Goal: Task Accomplishment & Management: Manage account settings

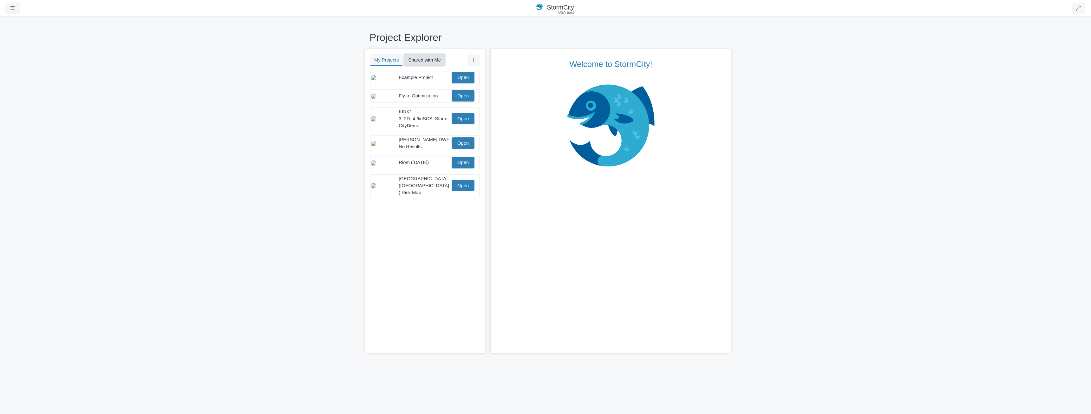
click at [414, 57] on button "Shared with Me" at bounding box center [424, 59] width 41 height 11
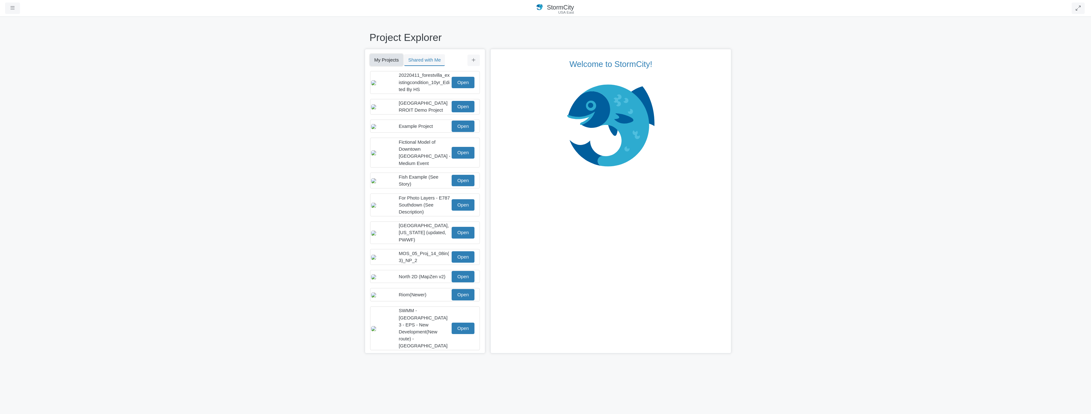
click at [389, 59] on button "My Projects" at bounding box center [386, 59] width 33 height 11
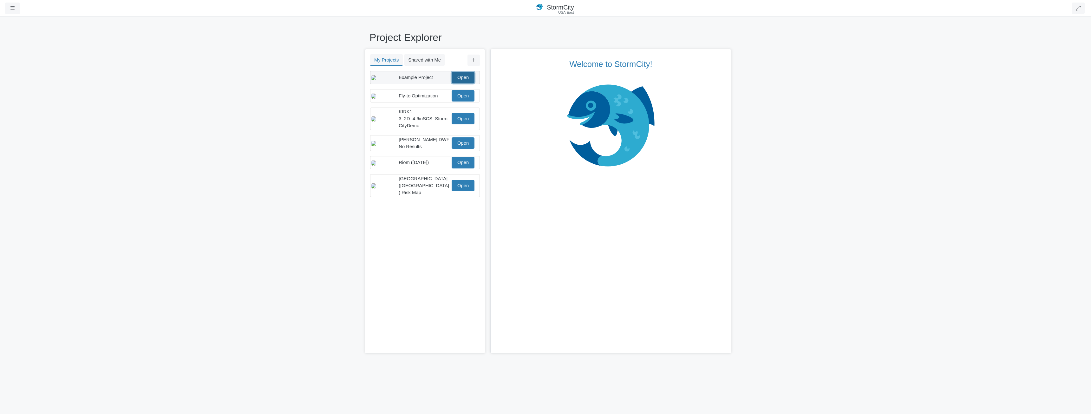
click at [466, 79] on link "Open" at bounding box center [463, 77] width 23 height 11
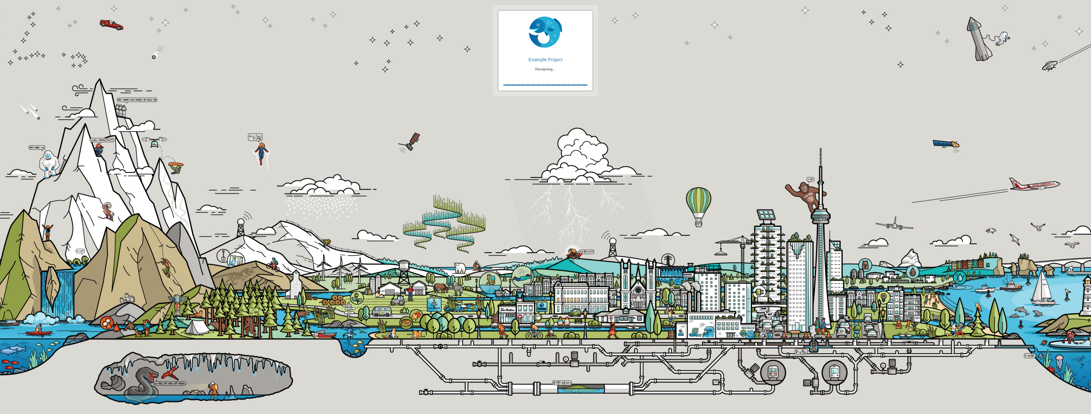
checkbox input "true"
checkbox input "false"
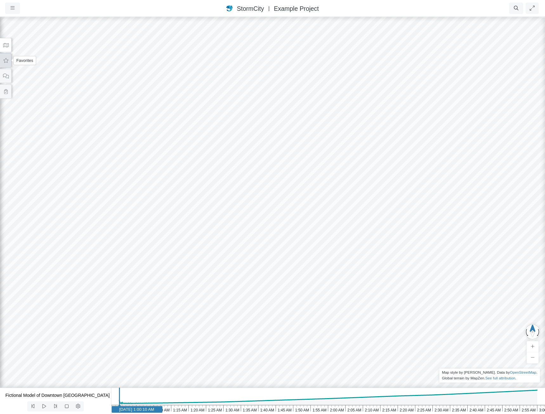
click at [7, 61] on icon at bounding box center [5, 60] width 5 height 5
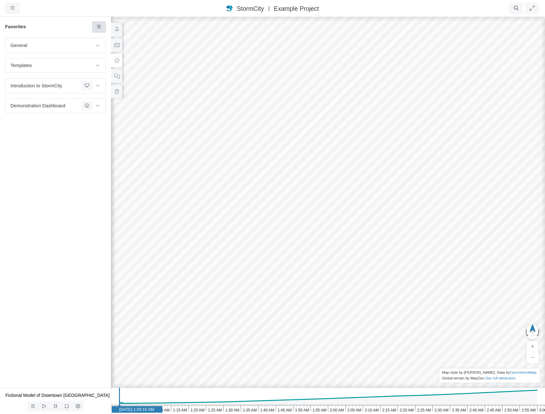
click at [99, 26] on icon at bounding box center [99, 26] width 6 height 5
click at [130, 82] on span "Manage Templates" at bounding box center [126, 82] width 40 height 5
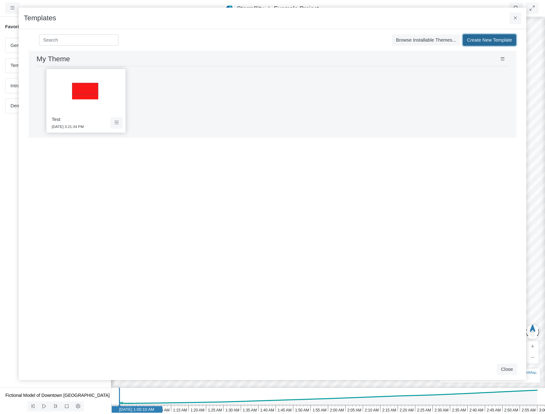
click at [481, 40] on span "Create New Template" at bounding box center [489, 39] width 45 height 5
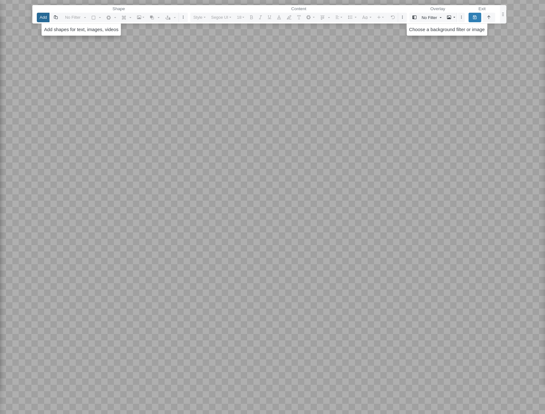
click at [43, 17] on button "Add" at bounding box center [43, 17] width 13 height 9
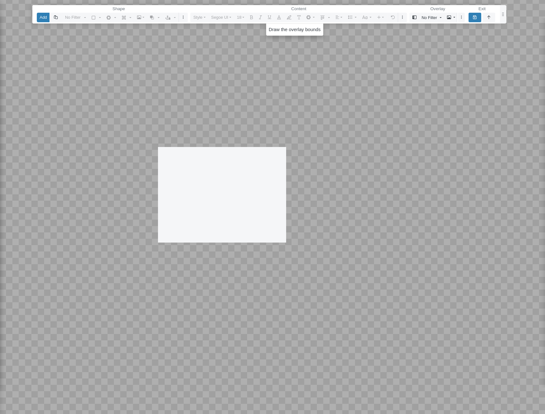
drag, startPoint x: 158, startPoint y: 147, endPoint x: 306, endPoint y: 253, distance: 181.4
click at [305, 253] on div at bounding box center [272, 207] width 545 height 414
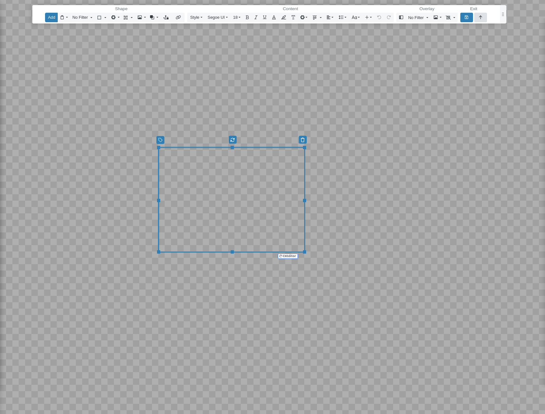
click at [479, 19] on fieldset "Exit" at bounding box center [473, 13] width 27 height 17
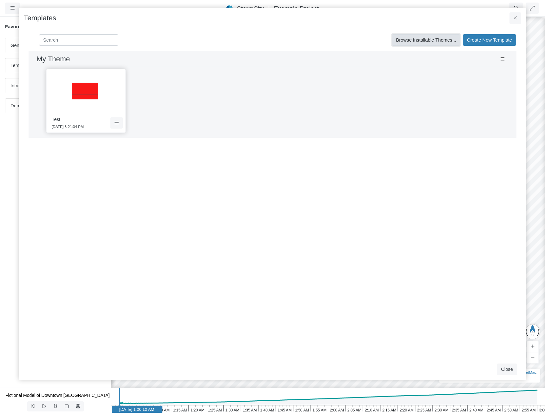
click at [424, 41] on span "Browse Installable Themes..." at bounding box center [426, 39] width 60 height 5
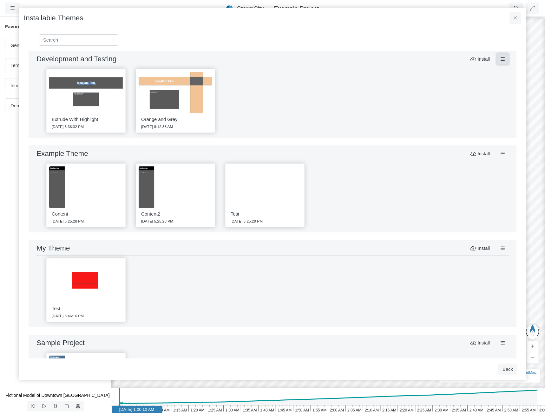
click at [501, 61] on icon at bounding box center [503, 59] width 4 height 5
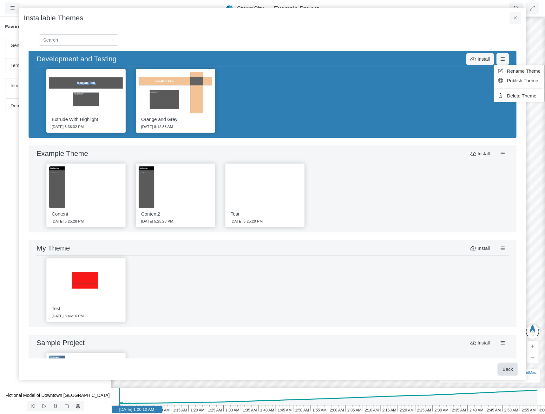
click at [508, 371] on button "Back" at bounding box center [507, 368] width 19 height 11
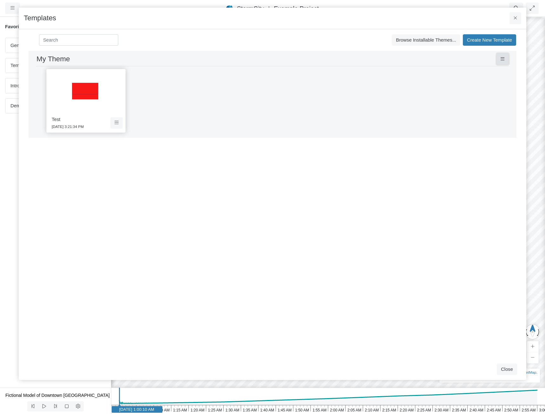
click at [502, 57] on icon at bounding box center [503, 58] width 4 height 3
click at [479, 92] on span "Share Theme" at bounding box center [471, 90] width 28 height 5
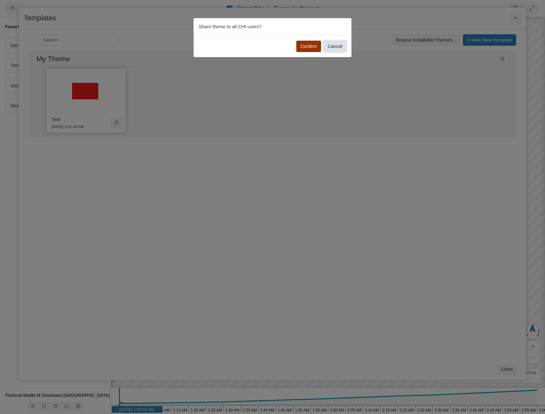
click at [336, 46] on button "Cancel" at bounding box center [335, 46] width 23 height 11
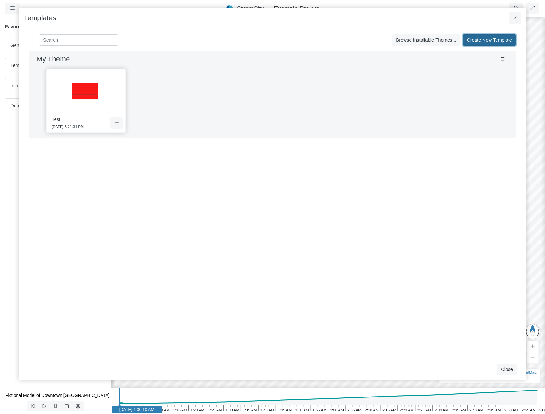
click at [491, 40] on span "Create New Template" at bounding box center [489, 39] width 45 height 5
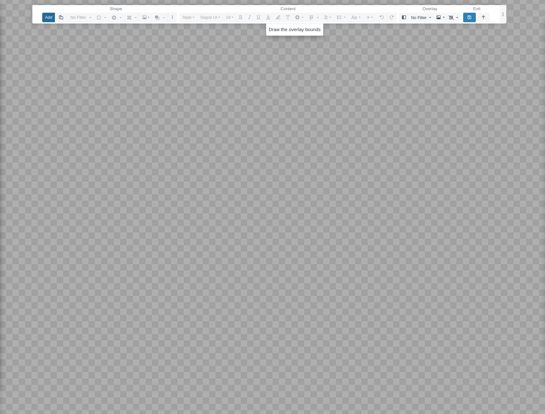
click at [49, 18] on button "Add" at bounding box center [48, 17] width 13 height 9
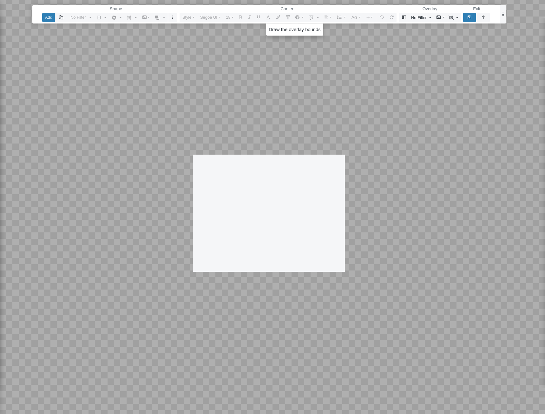
drag, startPoint x: 195, startPoint y: 158, endPoint x: 345, endPoint y: 272, distance: 188.1
click at [345, 272] on div at bounding box center [272, 207] width 545 height 414
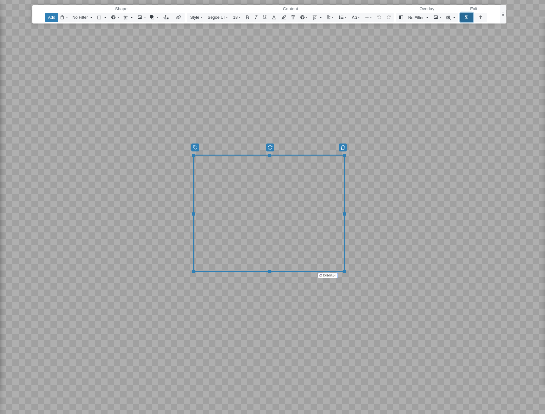
click at [464, 18] on div "Add Shape No Filter Cut Shape Copy Shape Paste Shape 18" at bounding box center [266, 13] width 463 height 17
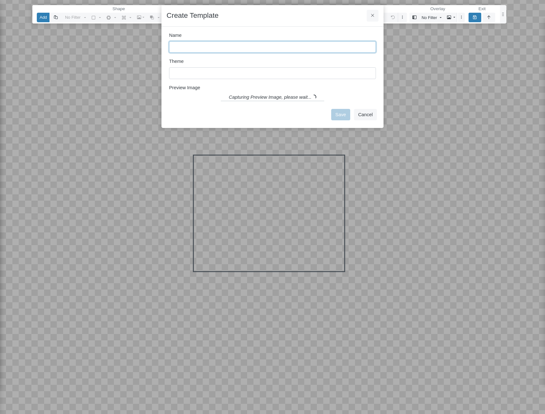
click at [249, 46] on input "Name" at bounding box center [272, 46] width 207 height 11
click at [209, 46] on input "Name" at bounding box center [272, 46] width 207 height 11
click at [178, 49] on input "Name" at bounding box center [272, 46] width 207 height 11
click at [173, 47] on input "Name" at bounding box center [272, 46] width 207 height 11
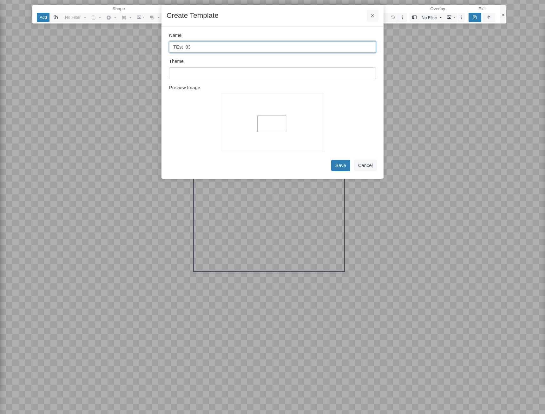
type input "TEst 33"
click at [215, 75] on input "text" at bounding box center [272, 72] width 207 height 11
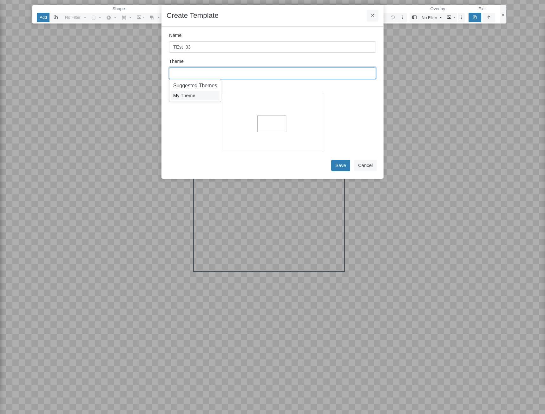
click at [194, 94] on span "My Theme" at bounding box center [184, 95] width 22 height 5
type input "My Theme"
click at [341, 167] on button "Save" at bounding box center [340, 165] width 19 height 11
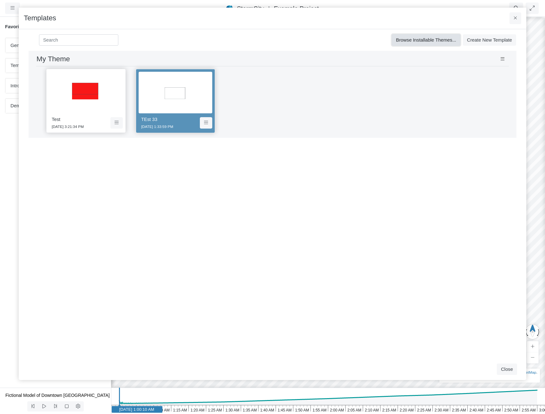
click at [447, 43] on span "Browse Installable Themes..." at bounding box center [426, 39] width 60 height 5
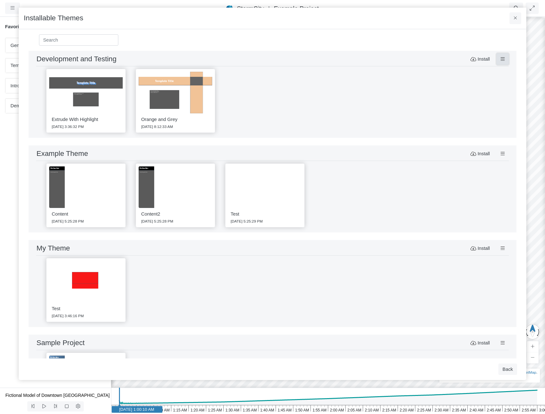
click at [501, 59] on icon at bounding box center [503, 58] width 4 height 3
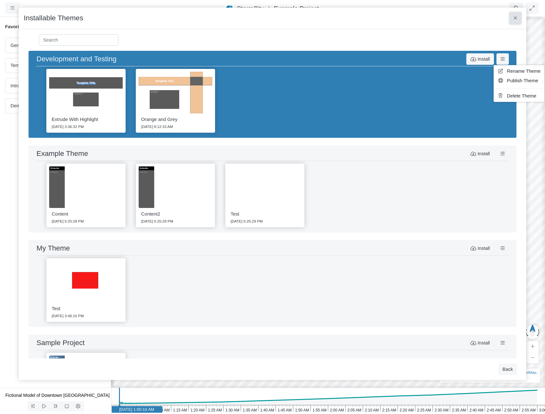
click at [516, 20] on icon at bounding box center [515, 18] width 3 height 5
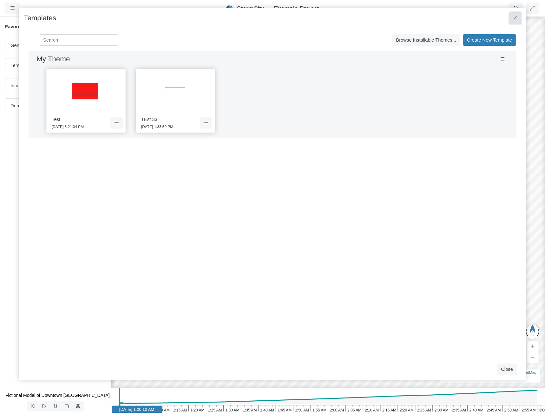
click at [518, 20] on button at bounding box center [515, 17] width 12 height 11
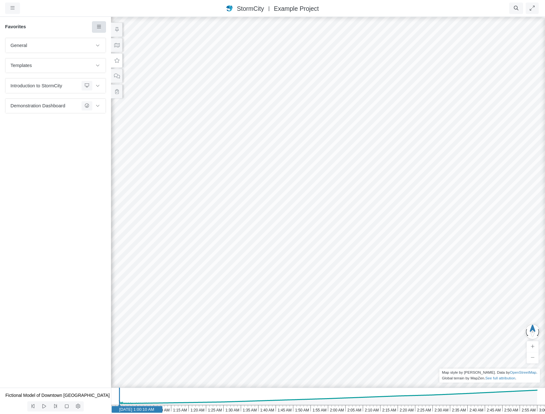
click at [100, 25] on icon at bounding box center [99, 26] width 6 height 5
click at [122, 39] on span "Add Favorite" at bounding box center [119, 38] width 27 height 5
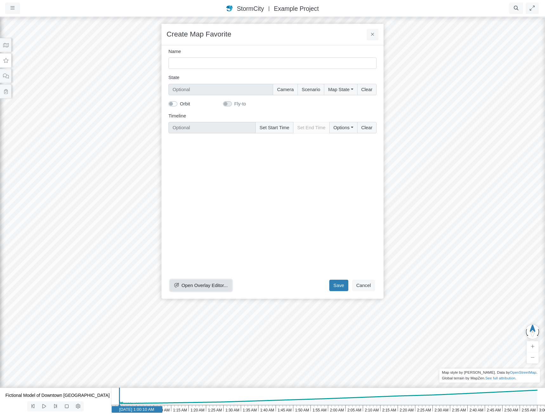
click at [213, 284] on span "Open Overlay Editor..." at bounding box center [204, 285] width 46 height 5
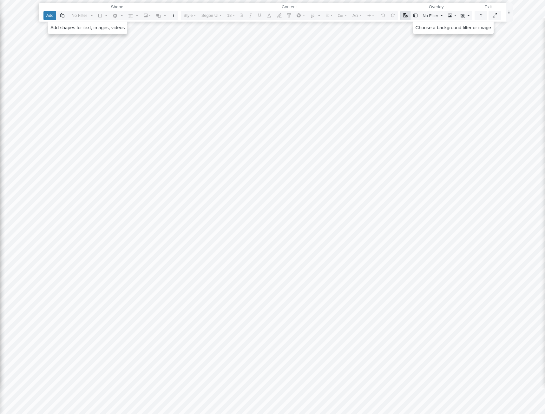
click at [406, 15] on icon "button" at bounding box center [405, 15] width 5 height 4
click at [386, 113] on div at bounding box center [272, 207] width 545 height 414
click at [417, 106] on div at bounding box center [272, 207] width 545 height 414
click at [481, 17] on icon "button" at bounding box center [481, 15] width 3 height 4
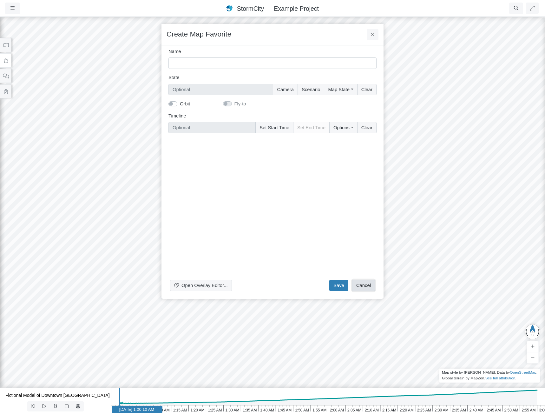
click at [365, 285] on button "Cancel" at bounding box center [363, 284] width 23 height 11
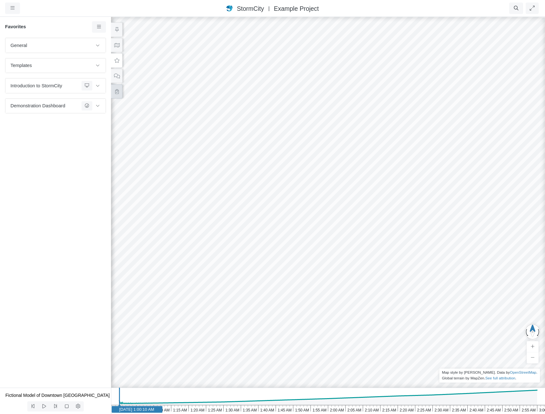
click at [119, 94] on button at bounding box center [116, 91] width 11 height 14
click at [115, 75] on icon at bounding box center [117, 76] width 6 height 5
click at [117, 91] on icon at bounding box center [117, 91] width 6 height 5
click at [15, 9] on button "button" at bounding box center [12, 8] width 15 height 11
click at [39, 22] on link "Projects" at bounding box center [30, 22] width 50 height 10
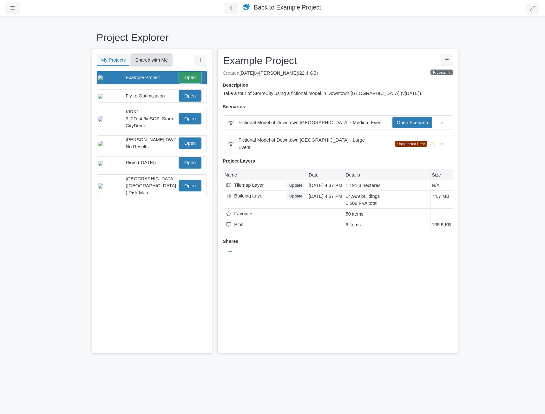
click at [161, 59] on button "Shared with Me" at bounding box center [151, 59] width 41 height 11
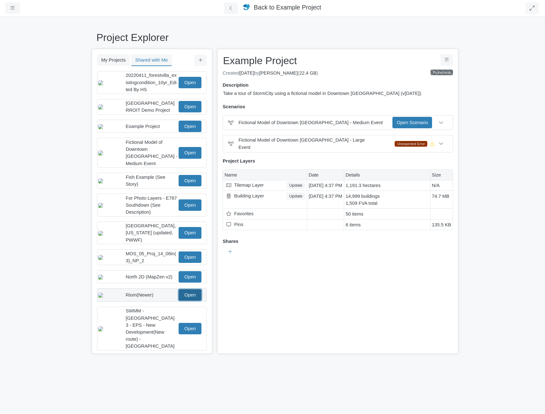
click at [191, 291] on link "Open" at bounding box center [190, 294] width 23 height 11
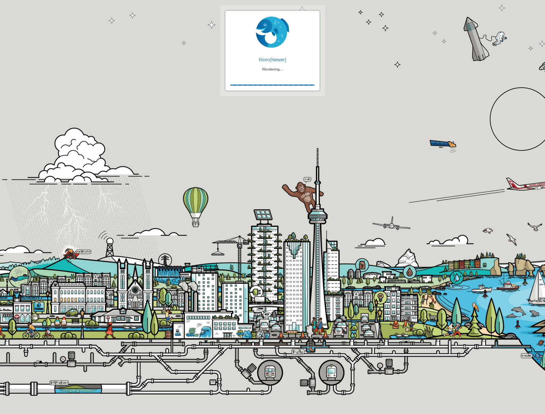
checkbox input "true"
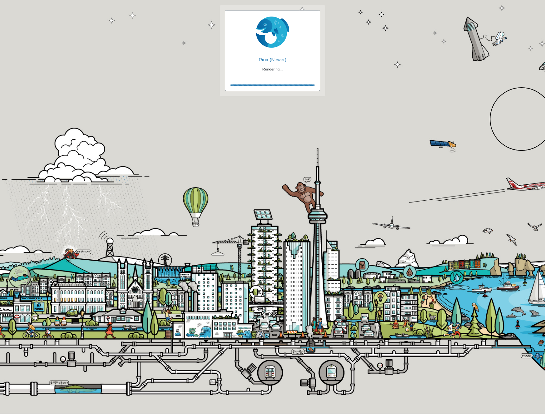
checkbox input "true"
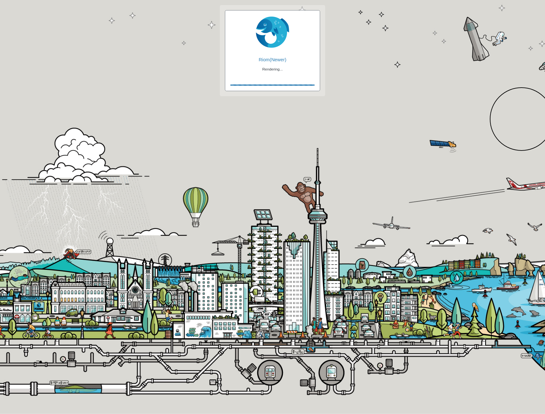
checkbox input "false"
checkbox input "true"
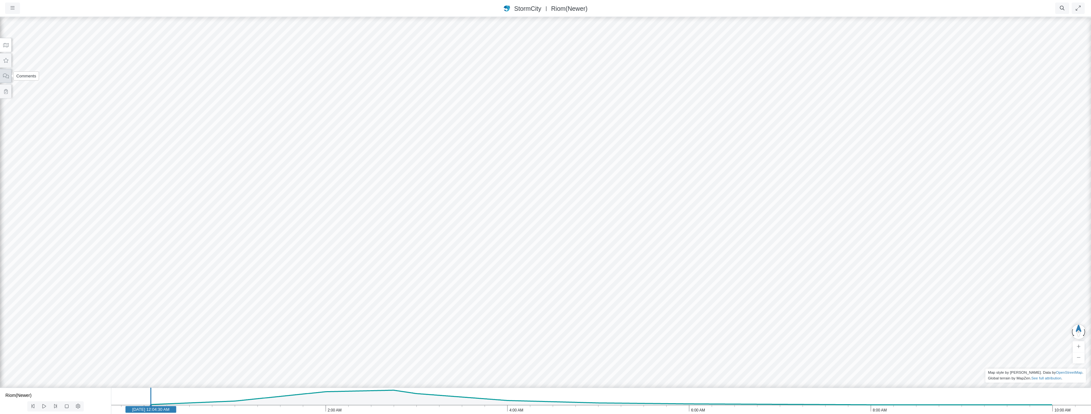
click at [4, 75] on icon at bounding box center [6, 76] width 6 height 5
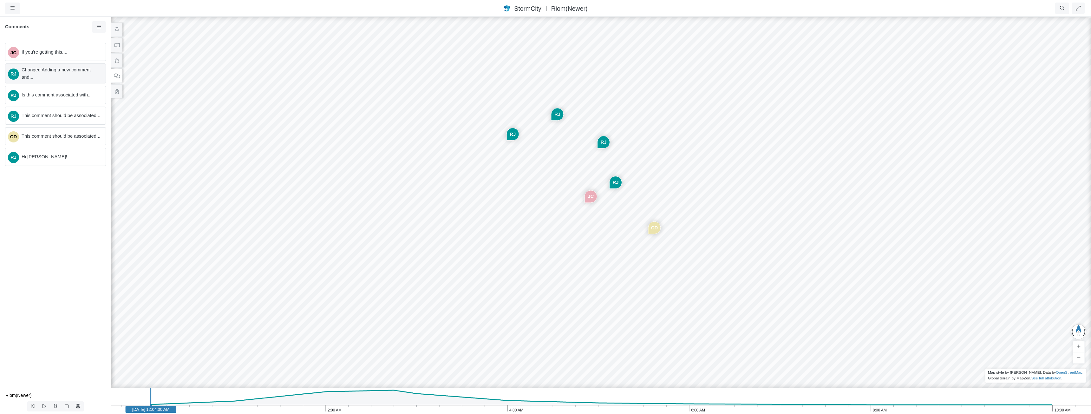
click at [60, 77] on span "Changed Adding a new comment and..." at bounding box center [61, 73] width 79 height 14
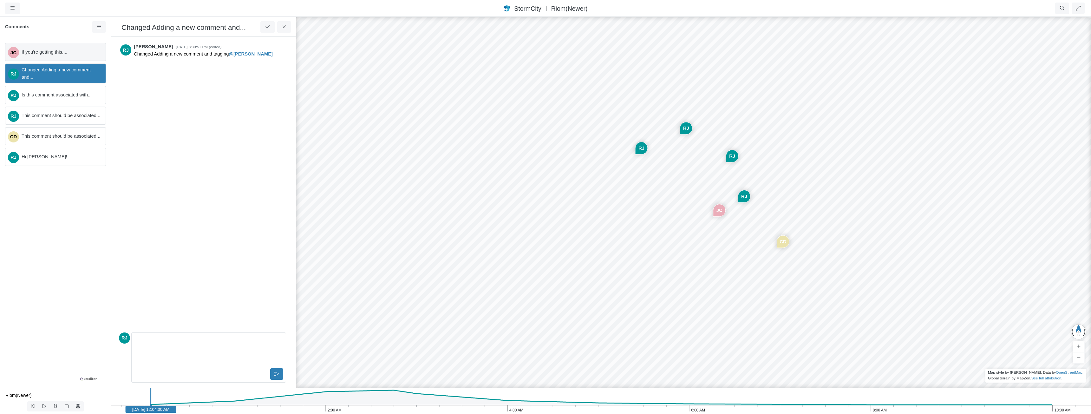
click at [50, 54] on span "If you're getting this,..." at bounding box center [61, 52] width 79 height 7
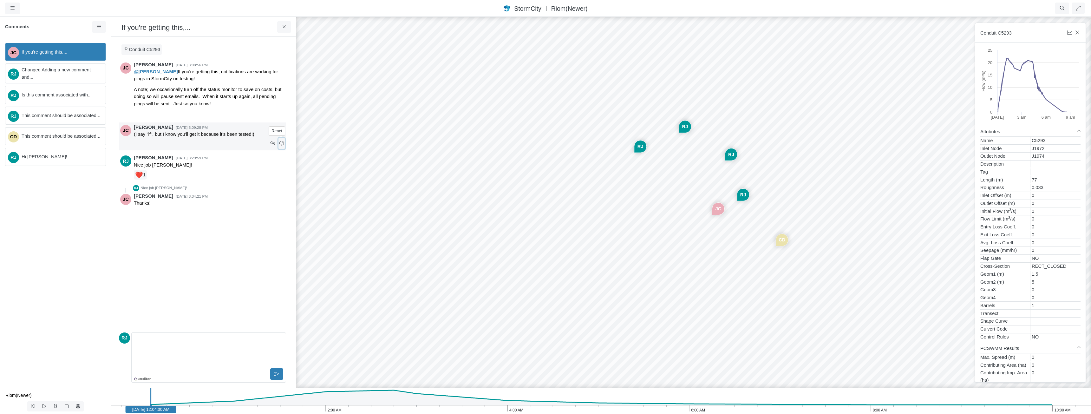
click at [283, 143] on icon at bounding box center [282, 143] width 6 height 5
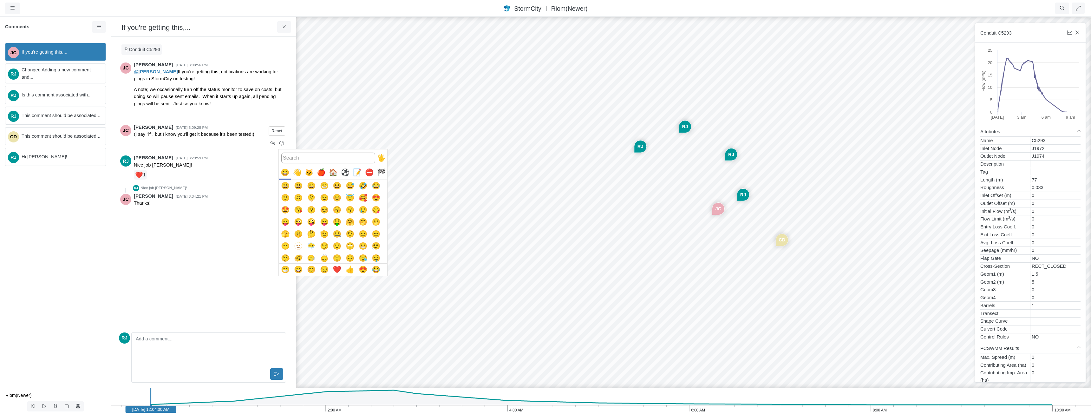
click at [284, 104] on div at bounding box center [545, 207] width 1091 height 414
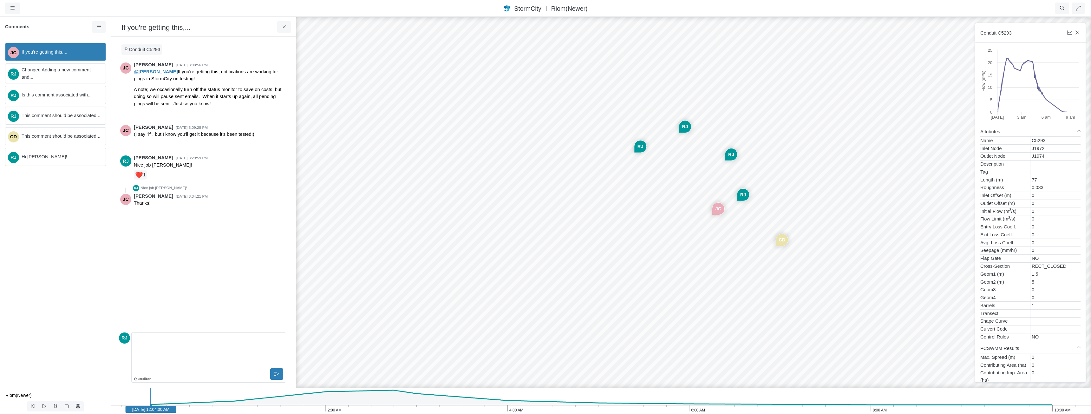
click at [176, 355] on div "Editor editing area: main" at bounding box center [208, 351] width 149 height 32
click at [287, 27] on button at bounding box center [284, 26] width 14 height 11
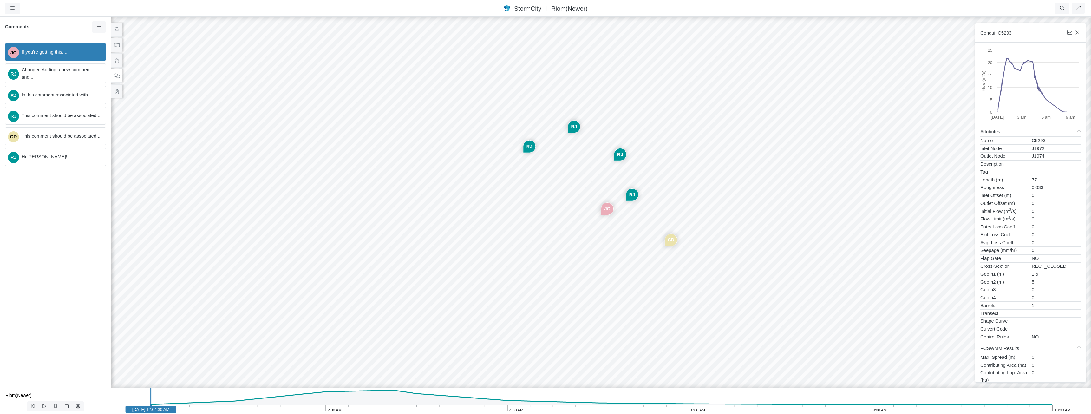
click at [545, 244] on div "JC [GEOGRAPHIC_DATA] [GEOGRAPHIC_DATA] [GEOGRAPHIC_DATA] CD [GEOGRAPHIC_DATA]" at bounding box center [601, 215] width 1091 height 398
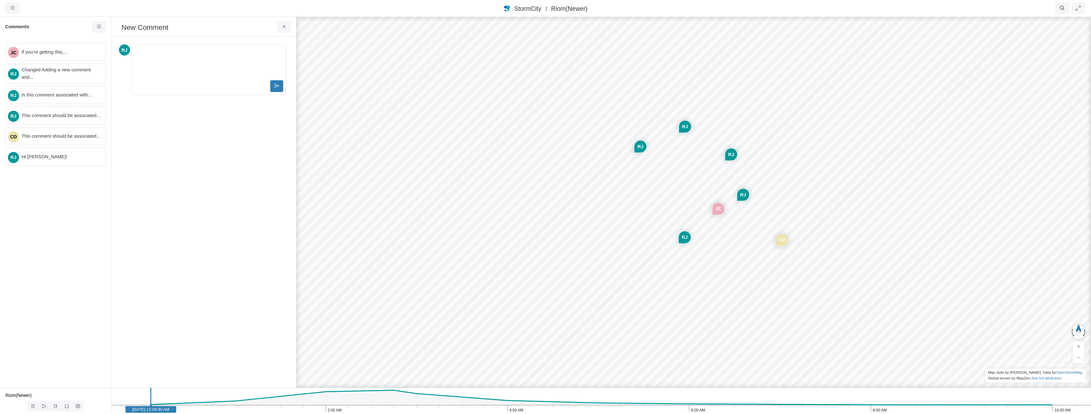
click at [138, 53] on p "Editor editing area: main" at bounding box center [208, 52] width 143 height 7
click at [228, 134] on div "Created [DATE] 3:08:56 PM by [PERSON_NAME] Status: To Do To Do In Progress On H…" at bounding box center [203, 212] width 175 height 341
click at [285, 27] on icon at bounding box center [284, 26] width 6 height 5
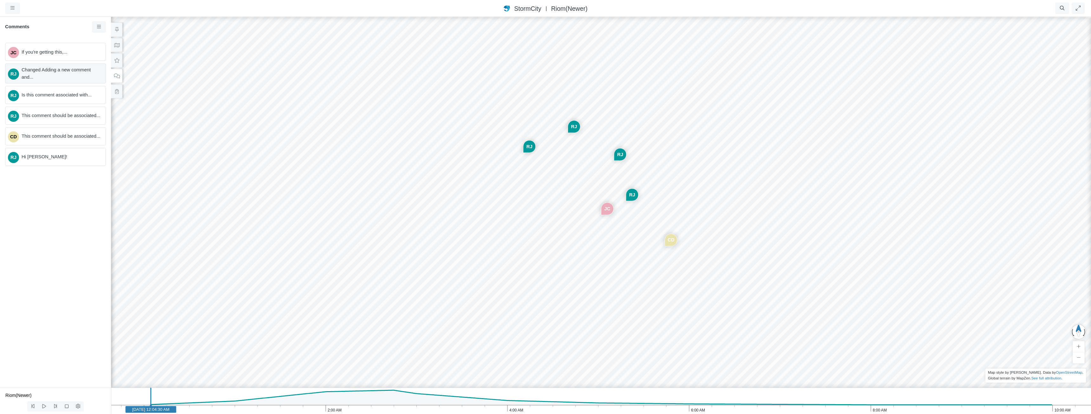
click at [56, 74] on span "Changed Adding a new comment and..." at bounding box center [61, 73] width 79 height 14
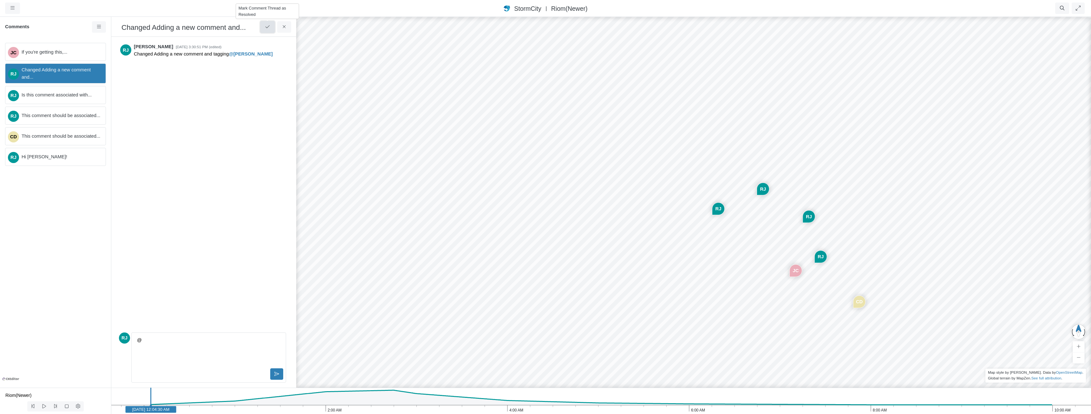
click at [266, 26] on icon at bounding box center [268, 26] width 6 height 5
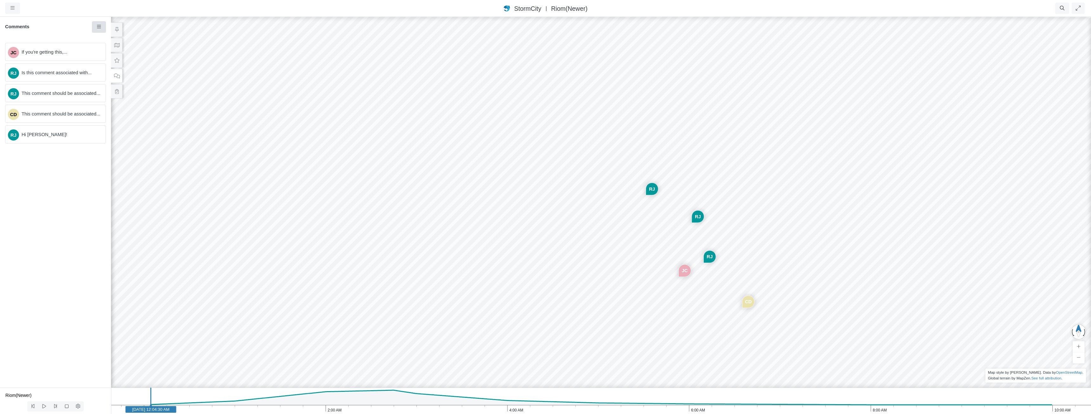
click at [101, 28] on icon at bounding box center [99, 26] width 6 height 5
click at [128, 40] on span "Show Resolved Comments" at bounding box center [134, 38] width 56 height 5
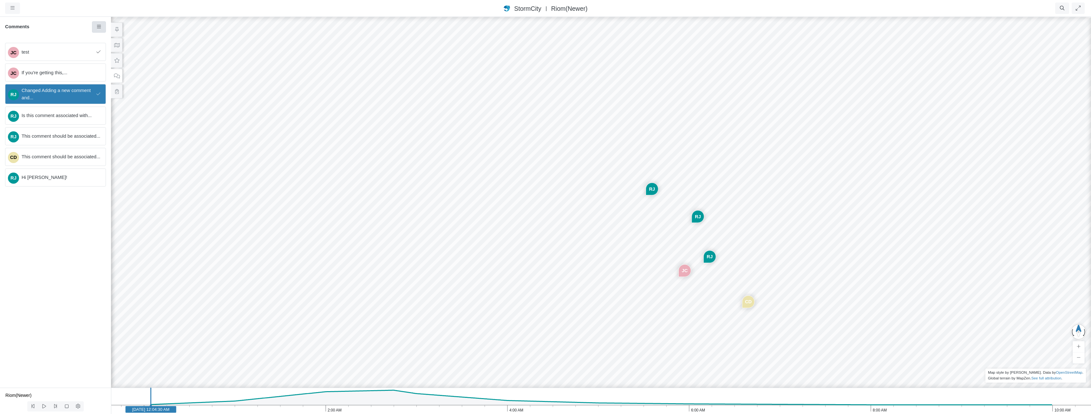
click at [96, 26] on icon at bounding box center [99, 26] width 6 height 5
click at [115, 38] on span "Show Resolved Comments" at bounding box center [134, 38] width 56 height 5
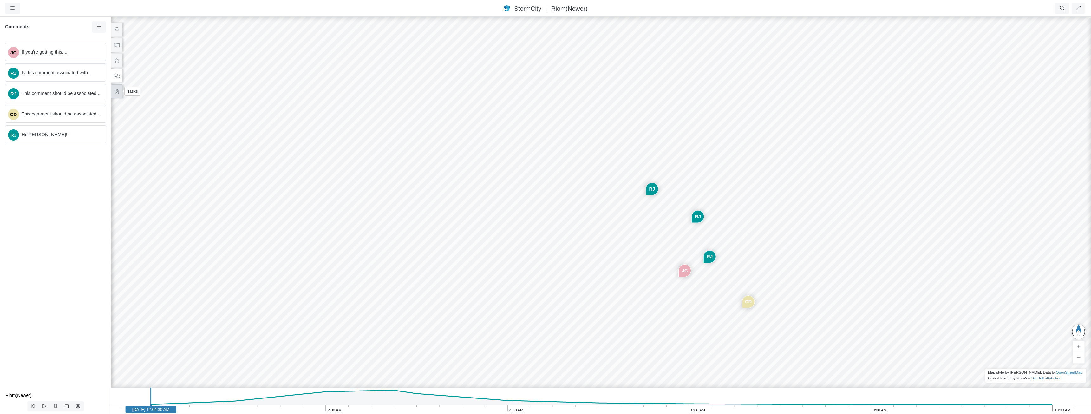
click at [115, 94] on button at bounding box center [116, 91] width 11 height 14
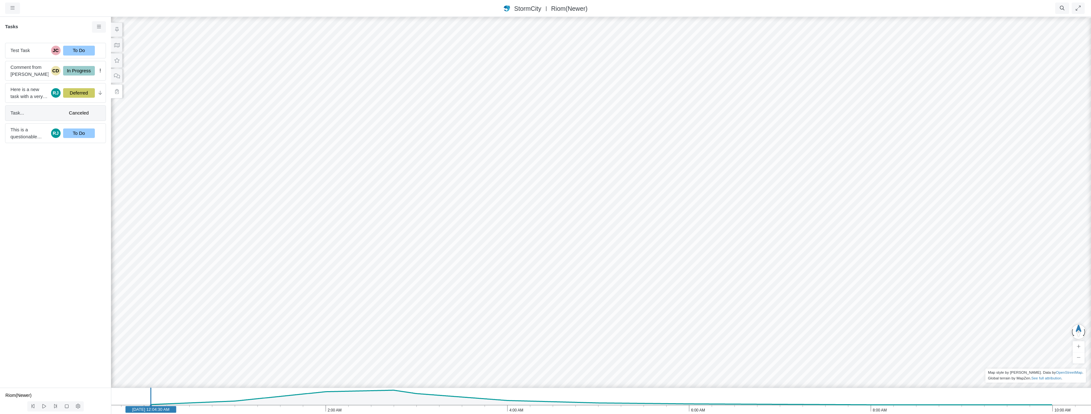
click at [40, 112] on span "Task..." at bounding box center [34, 112] width 48 height 7
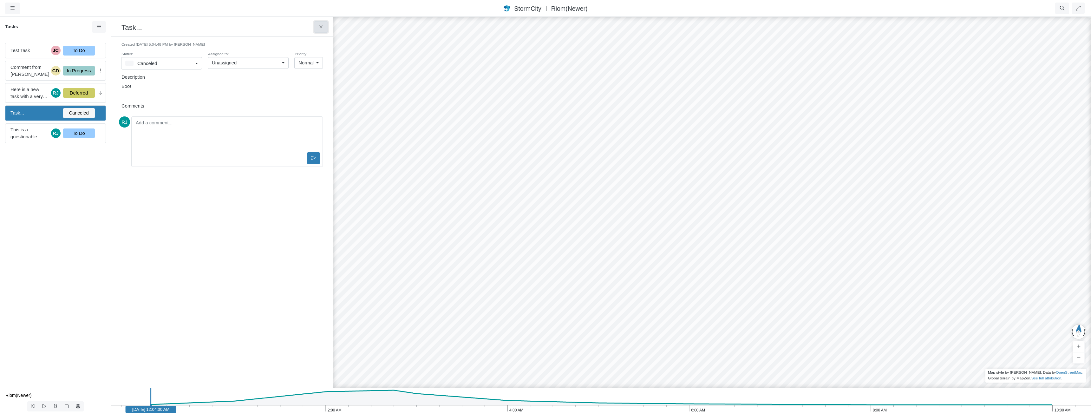
click at [324, 28] on button at bounding box center [321, 26] width 14 height 11
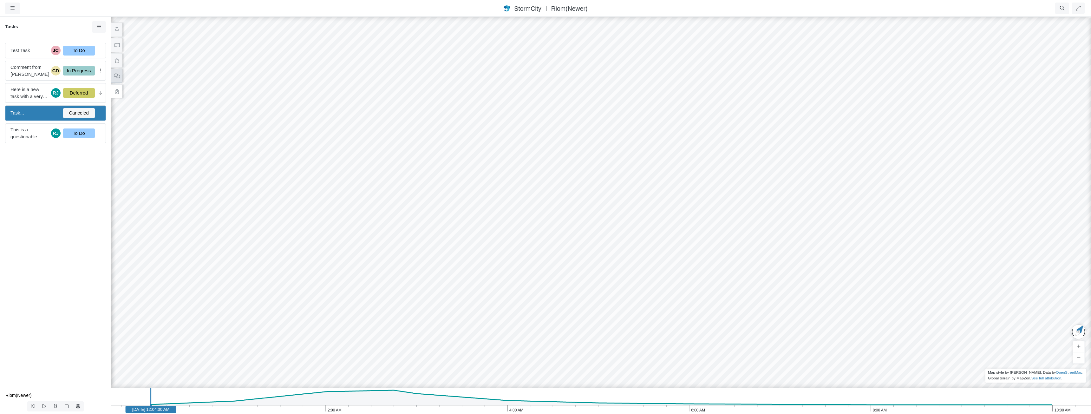
click at [117, 75] on icon at bounding box center [117, 76] width 6 height 5
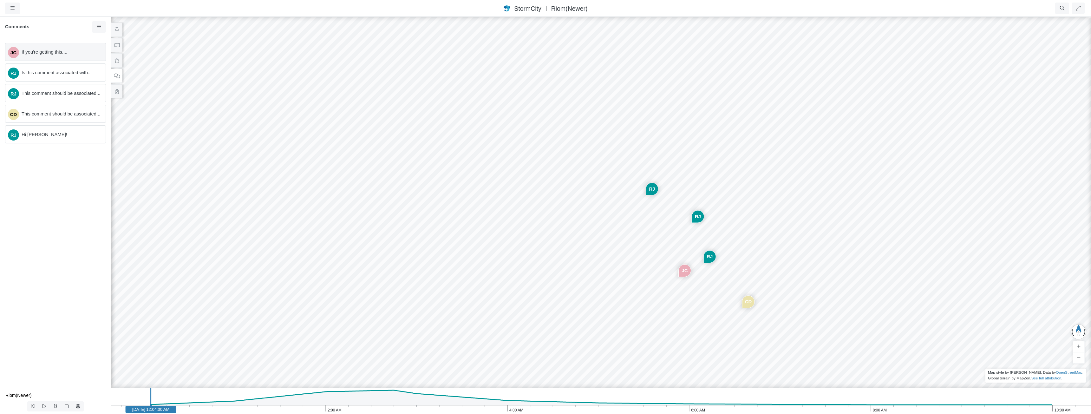
click at [45, 52] on span "If you're getting this,..." at bounding box center [61, 52] width 79 height 7
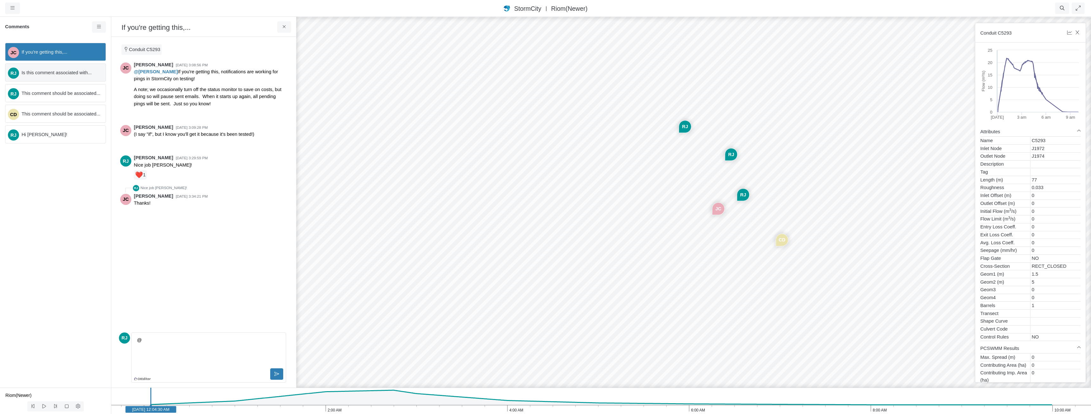
click at [52, 73] on span "Is this comment associated with..." at bounding box center [61, 72] width 79 height 7
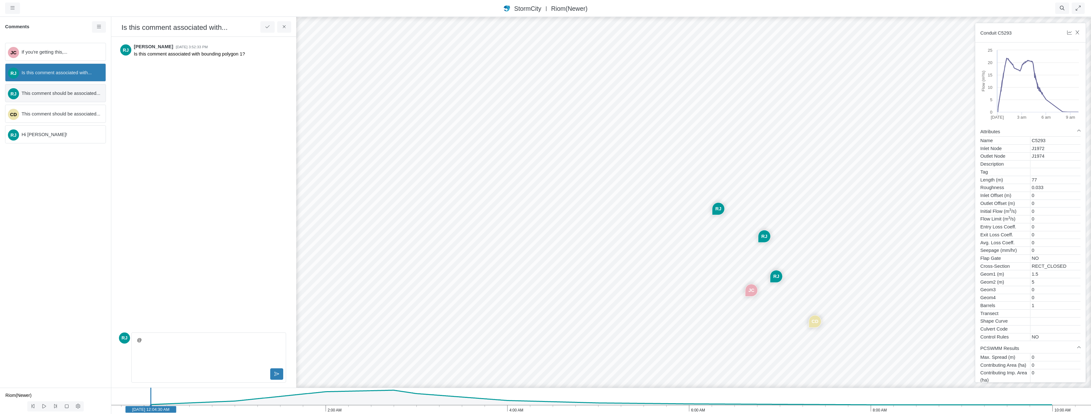
click at [75, 92] on span "This comment should be associated..." at bounding box center [61, 93] width 79 height 7
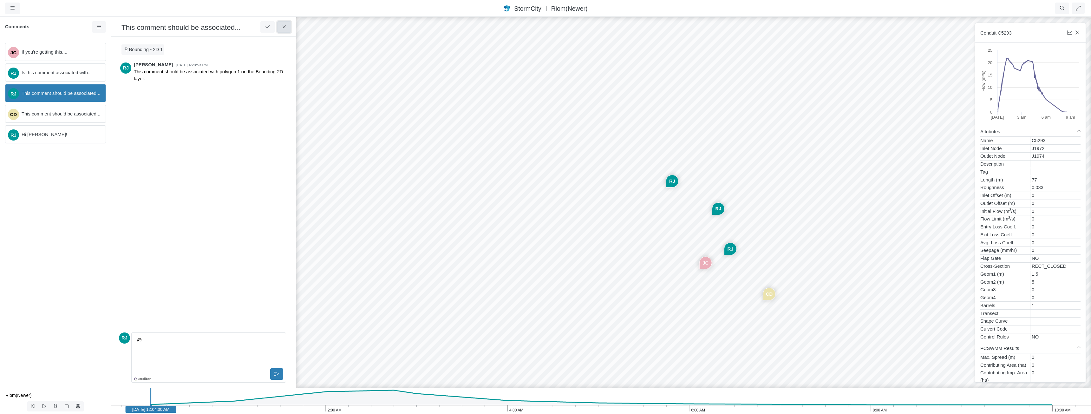
click at [286, 29] on icon at bounding box center [284, 26] width 6 height 5
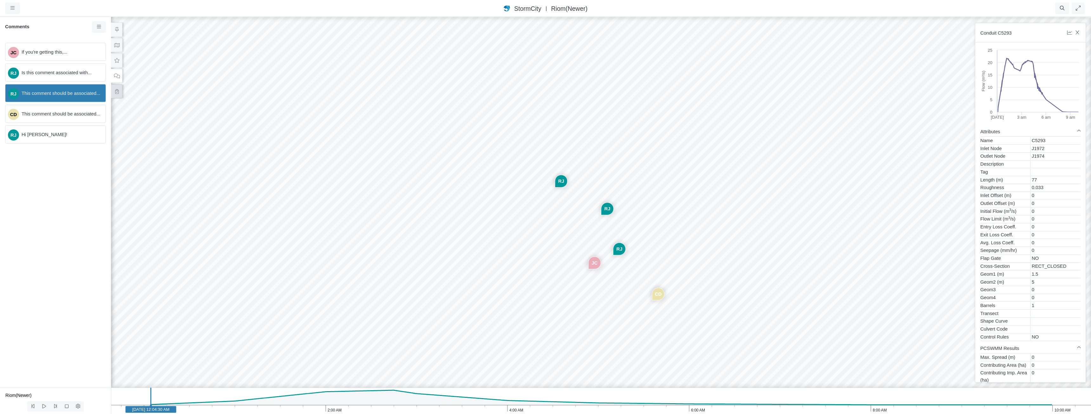
click at [116, 91] on icon at bounding box center [117, 91] width 6 height 5
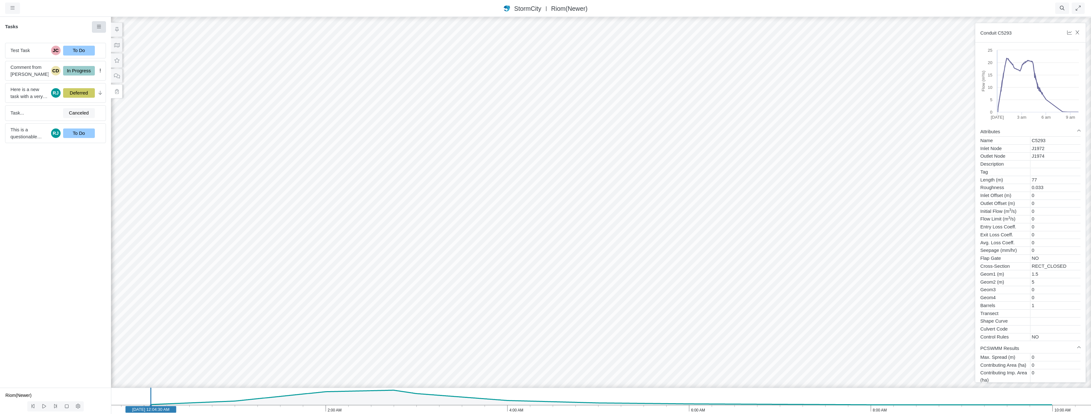
click at [101, 30] on link at bounding box center [99, 26] width 14 height 11
click at [107, 41] on span "New Task" at bounding box center [116, 38] width 20 height 5
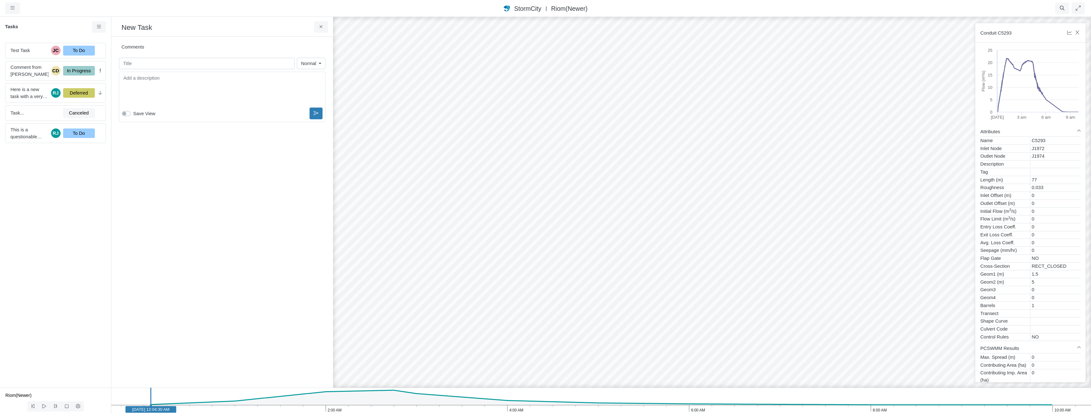
click at [319, 64] on link "Normal" at bounding box center [311, 63] width 29 height 11
click at [319, 29] on icon at bounding box center [321, 26] width 6 height 5
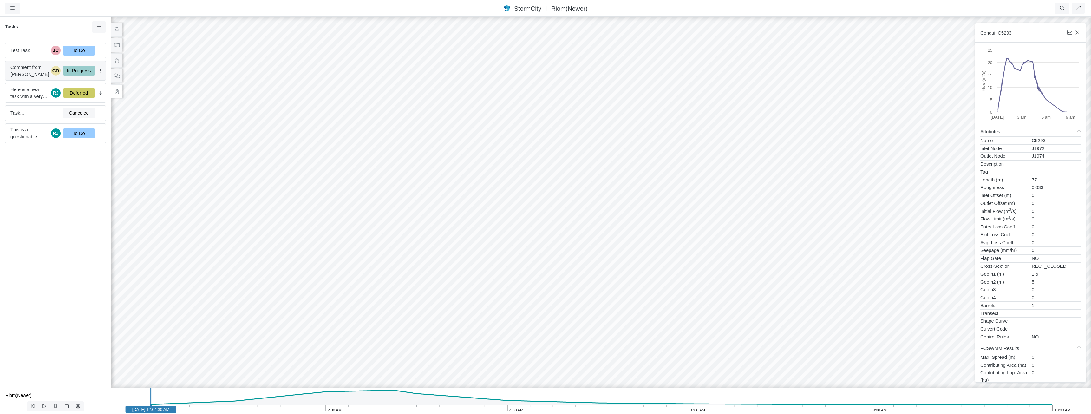
click at [30, 72] on span "Comment from [PERSON_NAME]" at bounding box center [29, 71] width 38 height 14
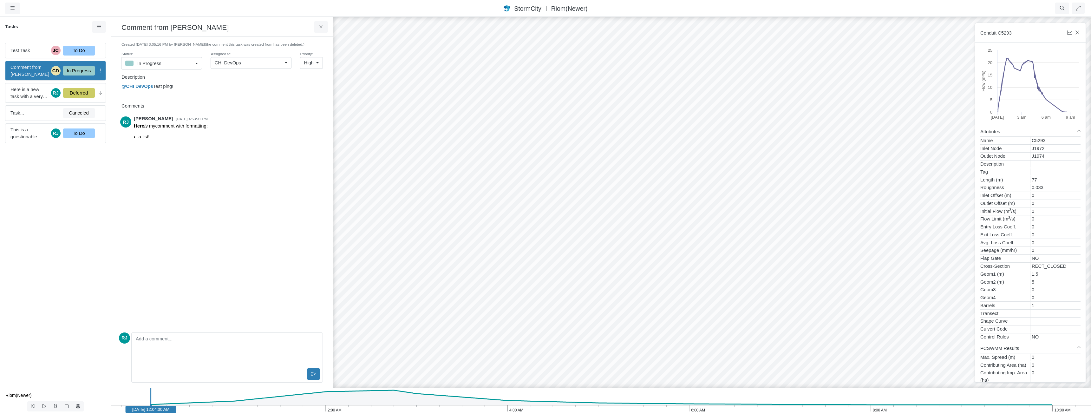
click at [166, 66] on div "In Progress" at bounding box center [159, 63] width 68 height 8
click at [283, 64] on link "CHI DevOps" at bounding box center [251, 62] width 81 height 11
click at [312, 62] on span "High" at bounding box center [309, 62] width 10 height 7
click at [232, 219] on div "[PERSON_NAME] [DATE] 4:53:31 PM Here is my comment with formatting: a list!" at bounding box center [221, 222] width 204 height 216
click at [173, 349] on div "Editor editing area: main" at bounding box center [227, 351] width 186 height 32
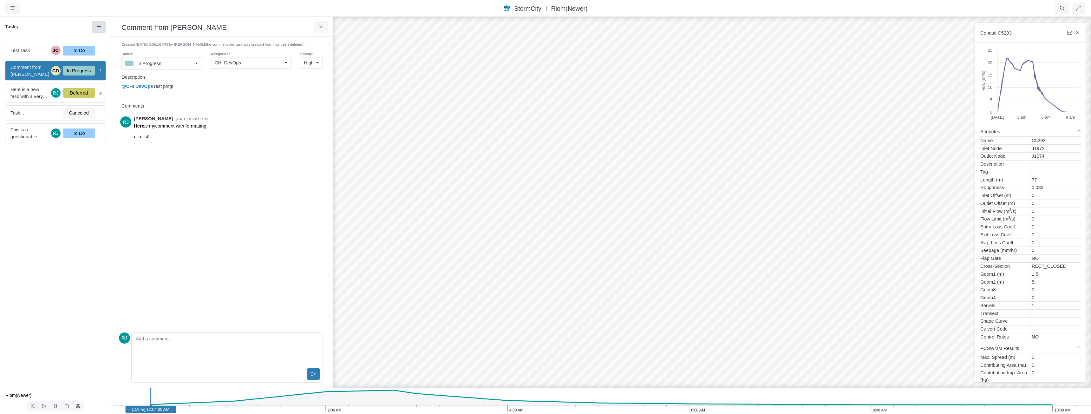
click at [99, 28] on icon at bounding box center [99, 26] width 6 height 5
click at [214, 107] on span "[PERSON_NAME]" at bounding box center [214, 105] width 39 height 5
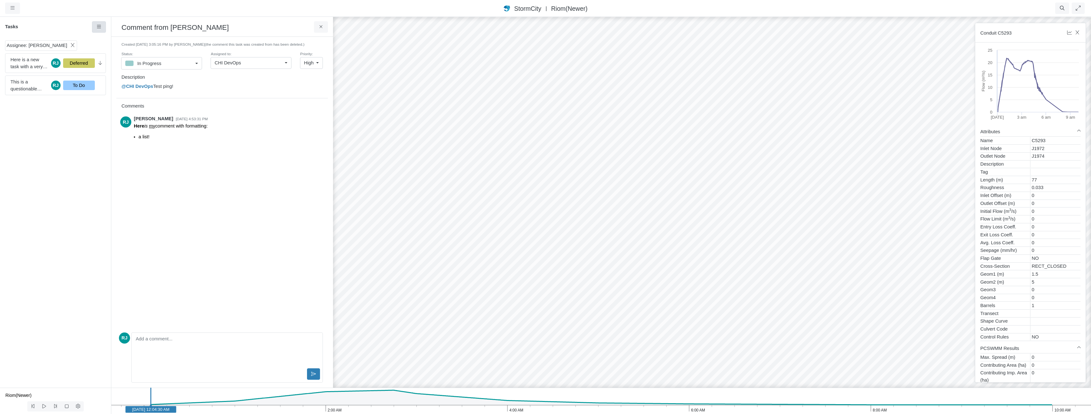
click at [102, 27] on link at bounding box center [99, 26] width 14 height 11
click at [203, 57] on link "Low" at bounding box center [217, 58] width 48 height 10
click at [37, 45] on icon at bounding box center [37, 45] width 3 height 4
click at [70, 43] on icon at bounding box center [73, 45] width 6 height 5
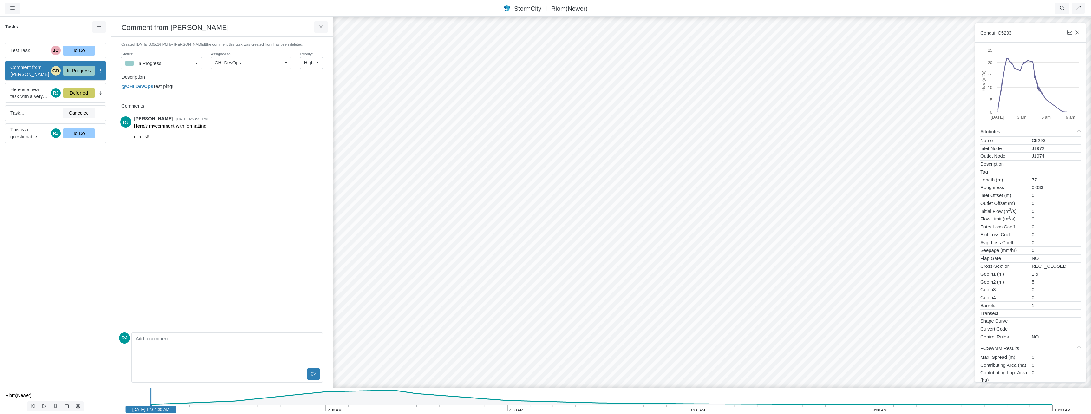
click at [73, 227] on div "Test Task JC To Do Comment from [PERSON_NAME] CD In Progress Here is a new task…" at bounding box center [55, 213] width 111 height 350
click at [322, 28] on icon at bounding box center [321, 26] width 6 height 5
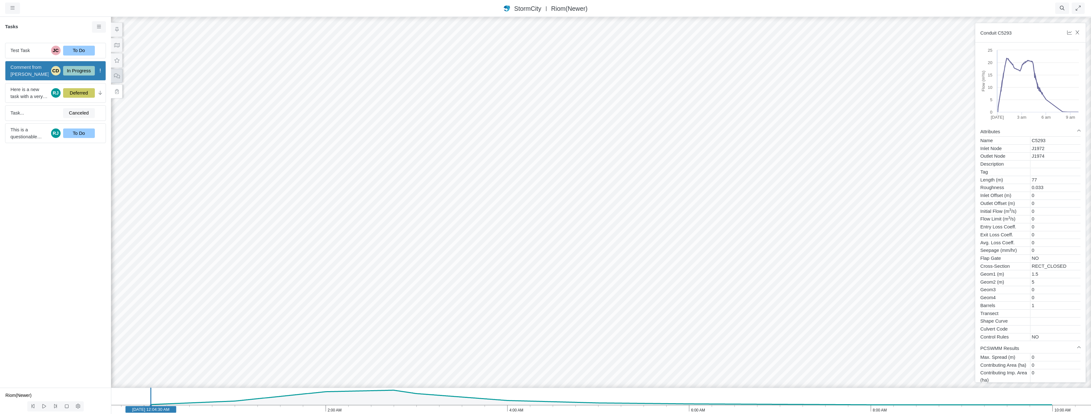
click at [119, 76] on icon at bounding box center [117, 76] width 6 height 5
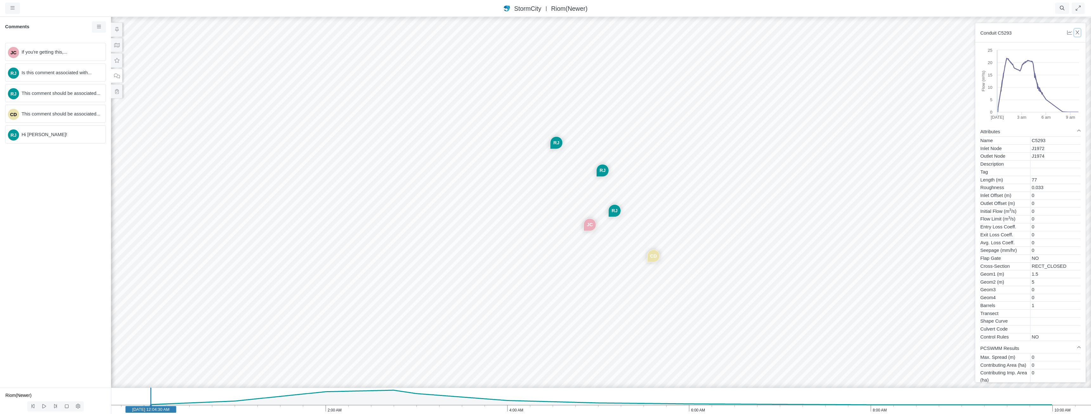
click at [545, 32] on icon "button" at bounding box center [1078, 32] width 6 height 5
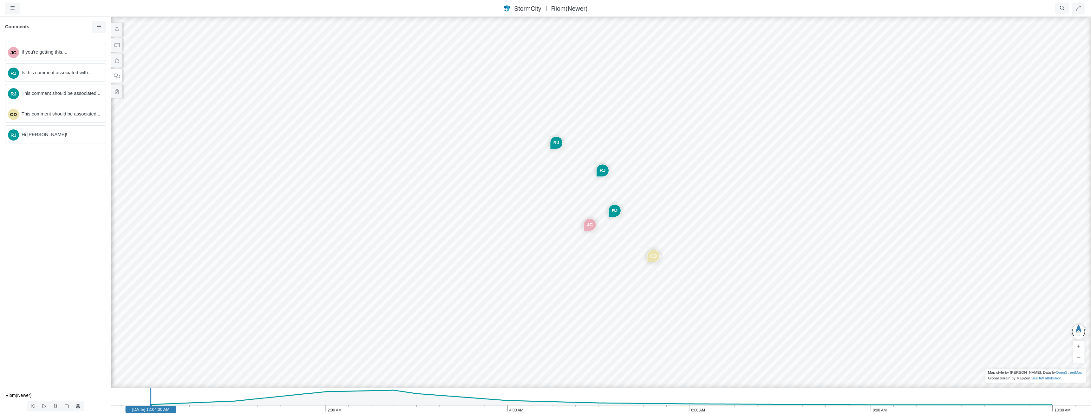
click at [545, 11] on div "StormCity [GEOGRAPHIC_DATA] East | Riom(Newer)" at bounding box center [546, 8] width 838 height 9
click at [15, 9] on button "button" at bounding box center [12, 8] width 15 height 11
click at [60, 211] on div "JC If you're getting this,... RJ Is this comment associated with... RJ This com…" at bounding box center [55, 213] width 111 height 350
click at [116, 59] on icon at bounding box center [117, 60] width 5 height 5
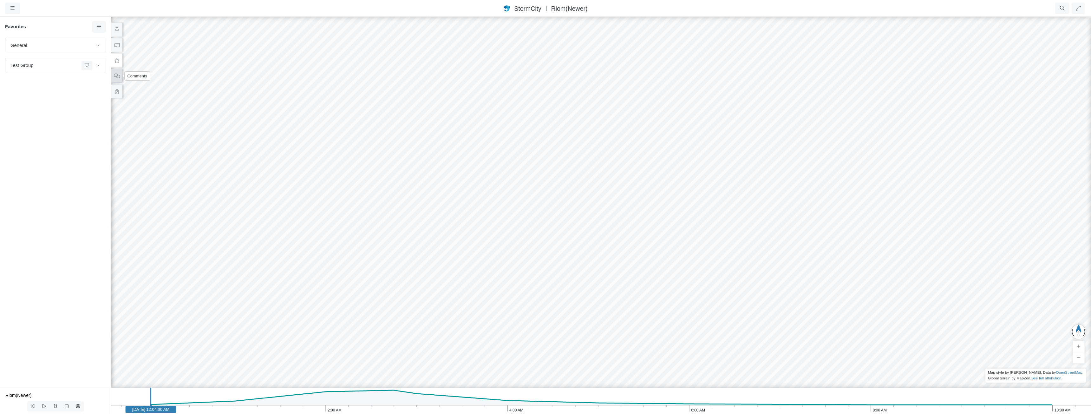
click at [117, 76] on icon at bounding box center [117, 76] width 6 height 5
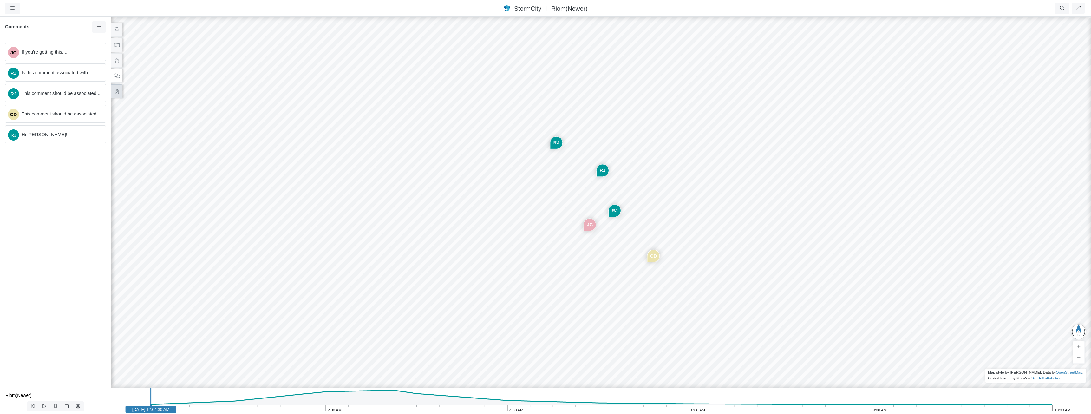
click at [115, 92] on icon at bounding box center [117, 91] width 6 height 5
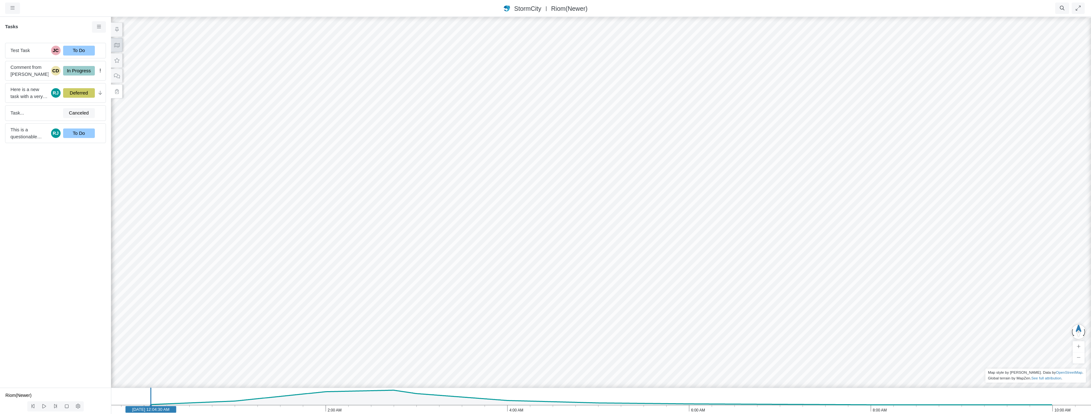
click at [117, 46] on icon at bounding box center [117, 45] width 6 height 5
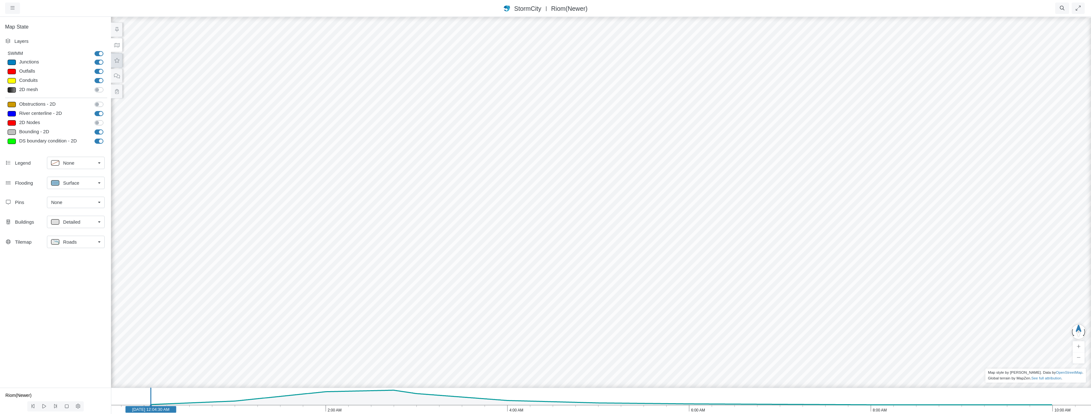
click at [116, 61] on icon at bounding box center [117, 60] width 6 height 5
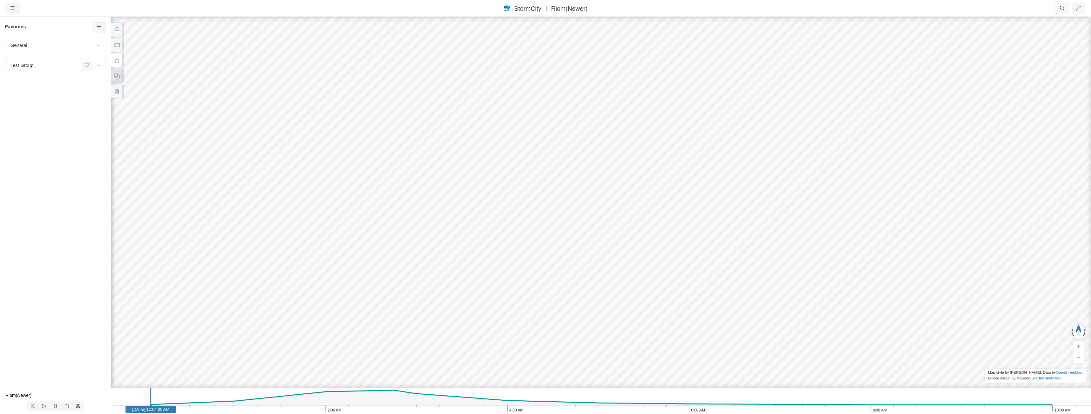
click at [118, 78] on icon at bounding box center [117, 76] width 6 height 5
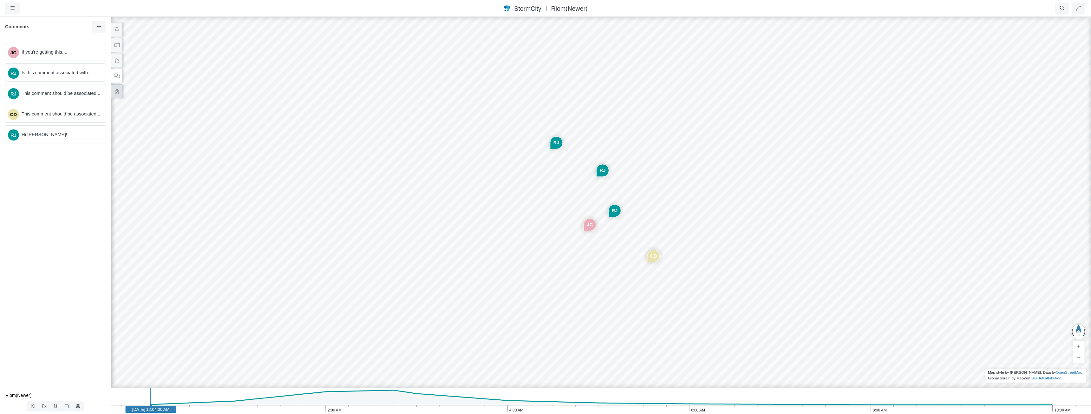
click at [117, 90] on icon at bounding box center [117, 91] width 6 height 5
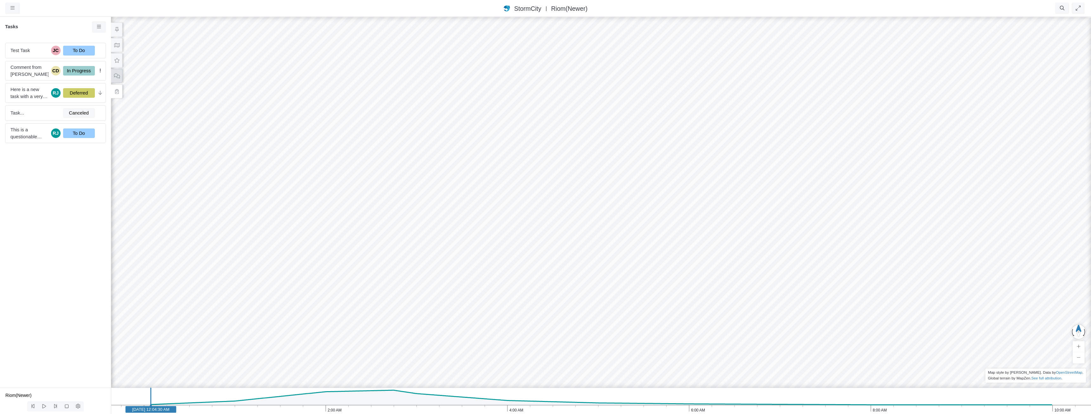
click at [117, 76] on icon at bounding box center [117, 76] width 6 height 5
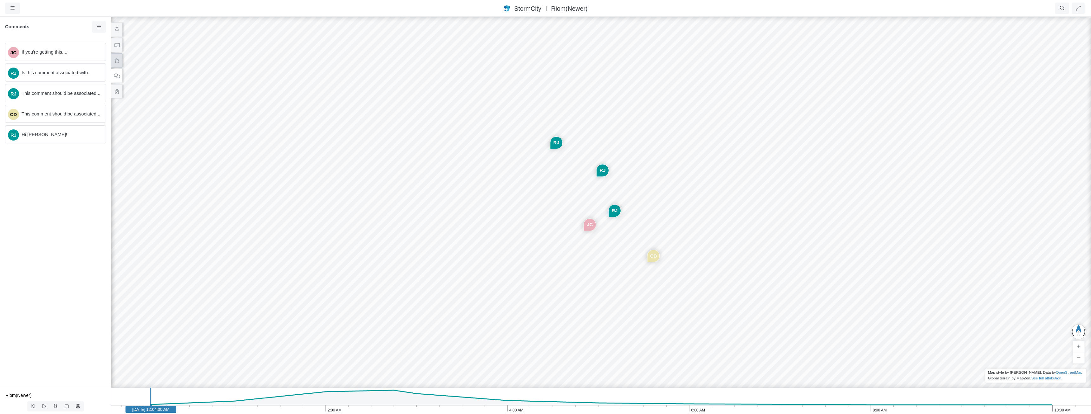
click at [118, 63] on button at bounding box center [116, 60] width 11 height 14
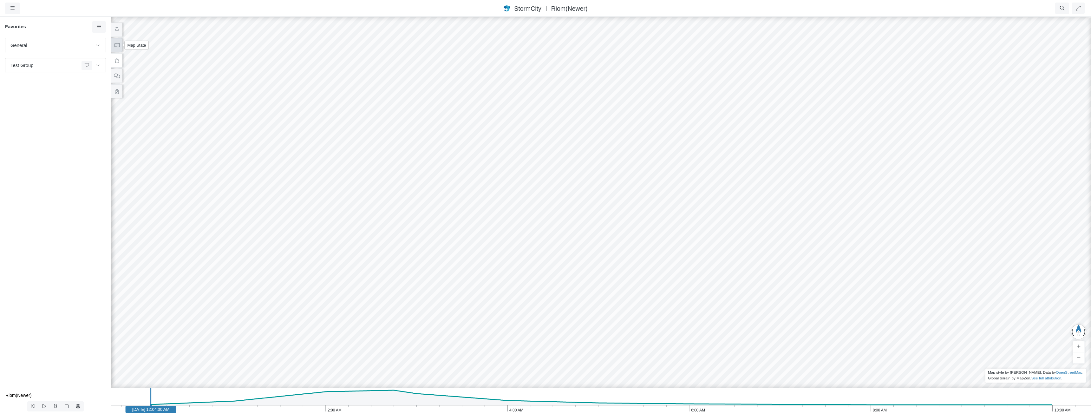
click at [119, 44] on icon at bounding box center [117, 45] width 6 height 5
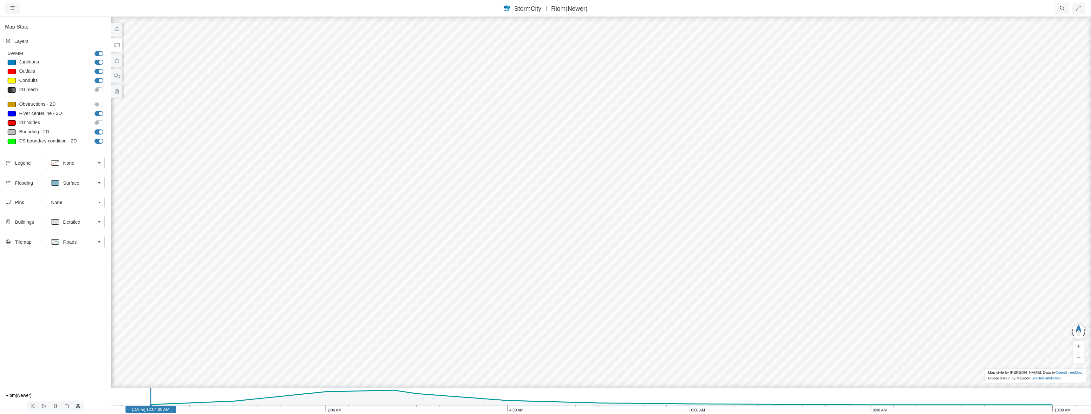
click at [85, 204] on div "None" at bounding box center [73, 202] width 44 height 7
click at [69, 239] on span "Manage Pins..." at bounding box center [66, 240] width 31 height 7
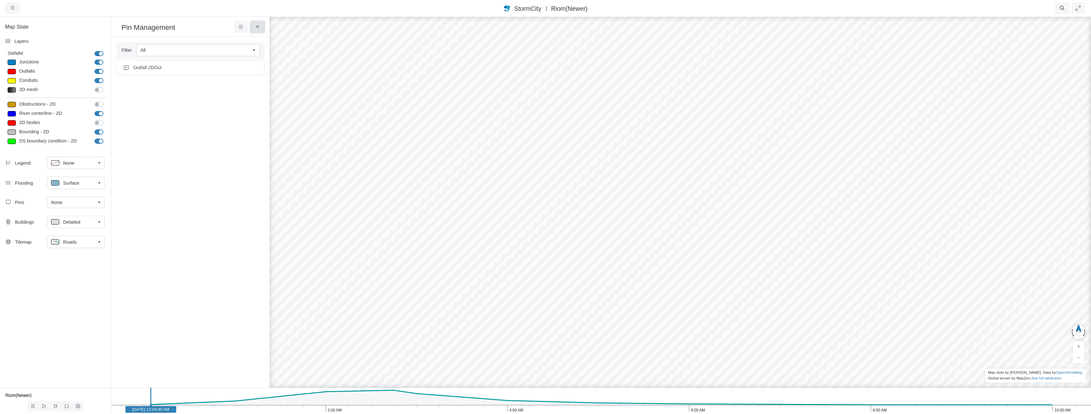
click at [260, 25] on icon at bounding box center [258, 26] width 6 height 5
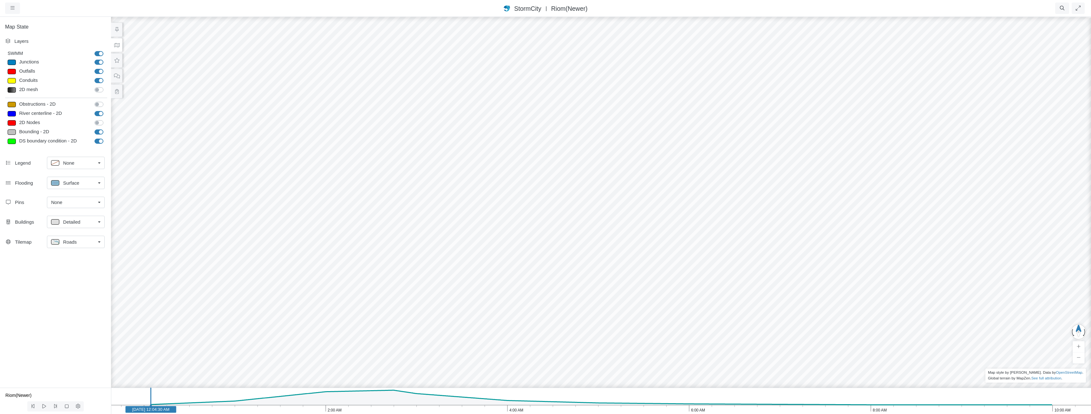
click at [179, 80] on div "JC [GEOGRAPHIC_DATA] [GEOGRAPHIC_DATA] CD [GEOGRAPHIC_DATA]" at bounding box center [601, 215] width 1091 height 398
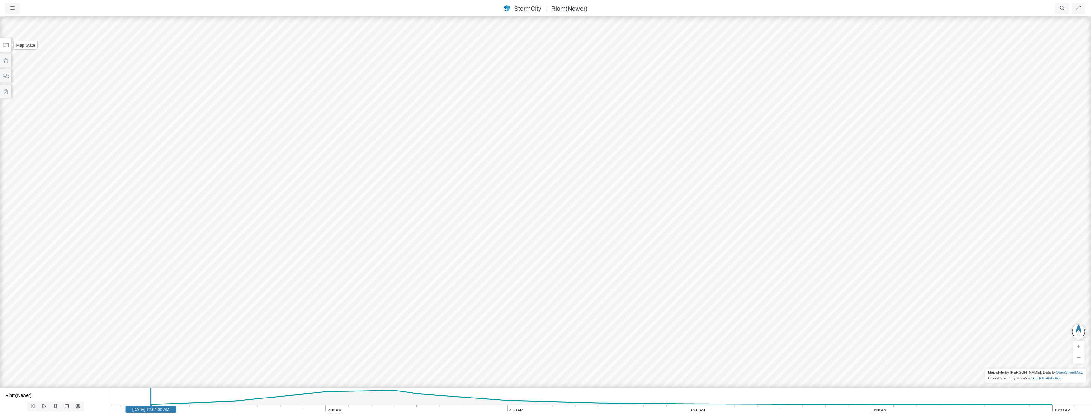
click at [7, 46] on icon at bounding box center [6, 45] width 6 height 5
click at [545, 210] on span "Add Terrain Pin" at bounding box center [555, 210] width 32 height 5
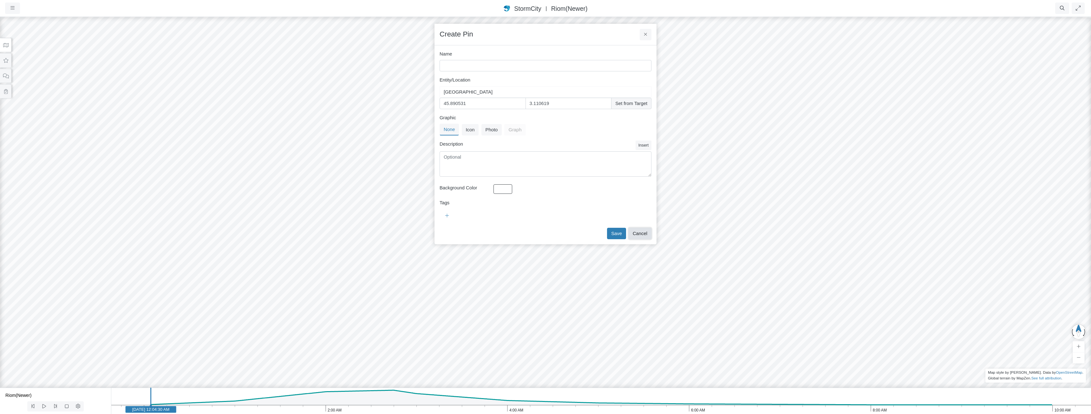
click at [545, 233] on button "Cancel" at bounding box center [640, 233] width 23 height 11
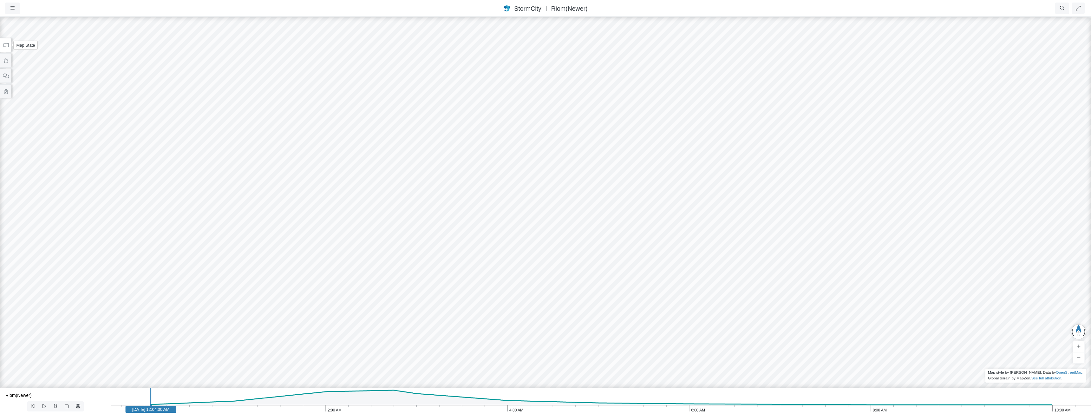
click at [5, 46] on icon at bounding box center [6, 45] width 6 height 5
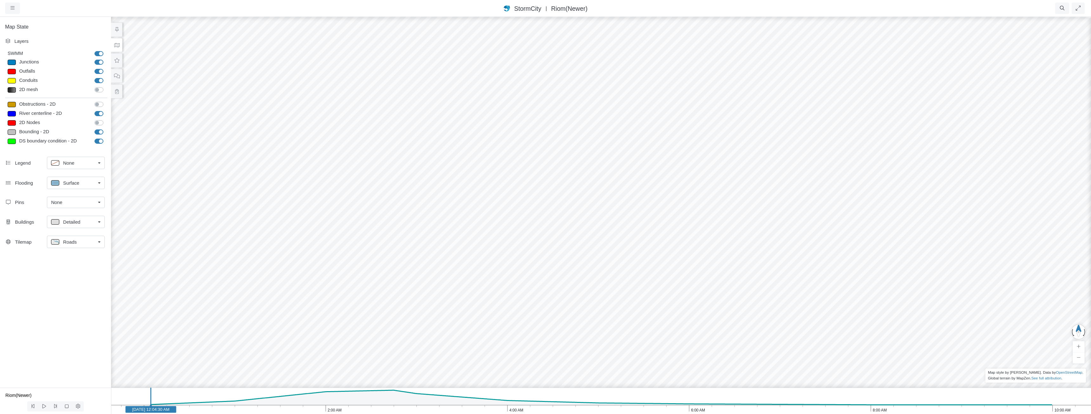
click at [85, 203] on div "None" at bounding box center [73, 202] width 44 height 7
click at [67, 314] on div "Map State Layers SWMM SWMM [GEOGRAPHIC_DATA] [GEOGRAPHIC_DATA] Outfalls Dividers" at bounding box center [55, 201] width 111 height 371
click at [95, 23] on div "Map State Layers SWMM SWMM [GEOGRAPHIC_DATA] [GEOGRAPHIC_DATA] Outfalls Dividers" at bounding box center [55, 201] width 111 height 371
click at [494, 141] on div "JC [GEOGRAPHIC_DATA] [GEOGRAPHIC_DATA] CD [GEOGRAPHIC_DATA]" at bounding box center [601, 215] width 1091 height 398
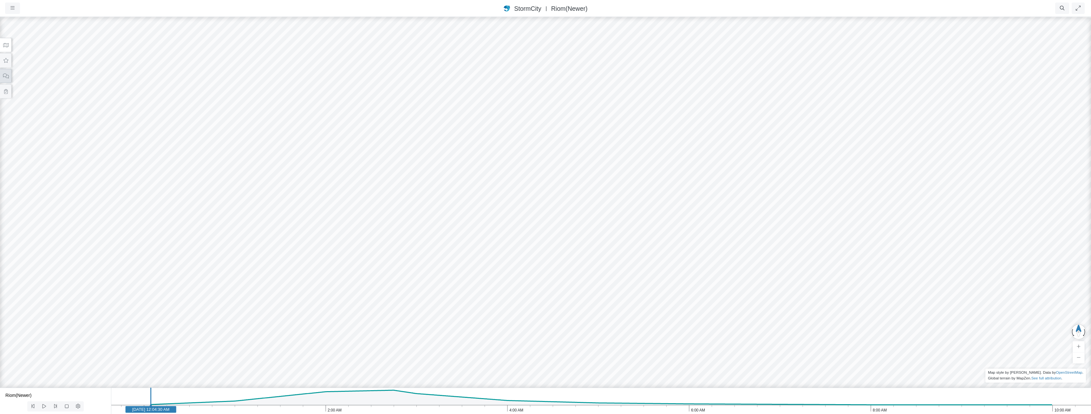
click at [4, 75] on icon at bounding box center [6, 76] width 6 height 5
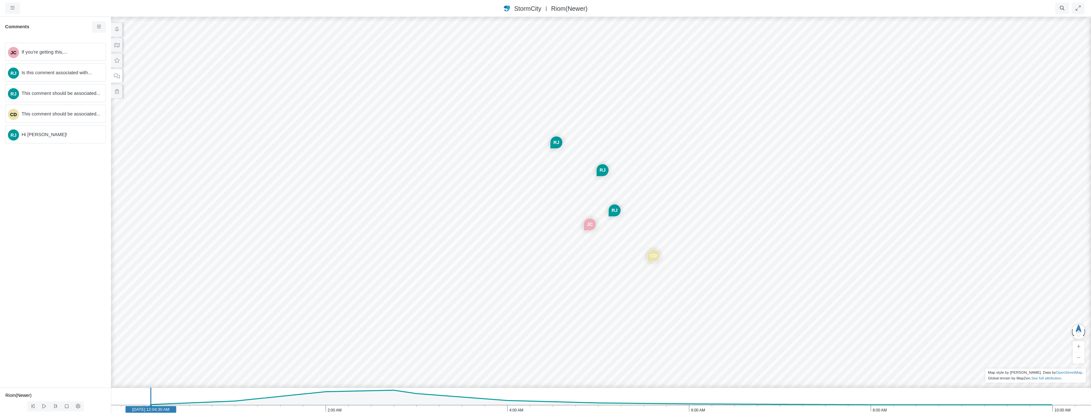
click at [545, 144] on div "RJ" at bounding box center [556, 142] width 12 height 12
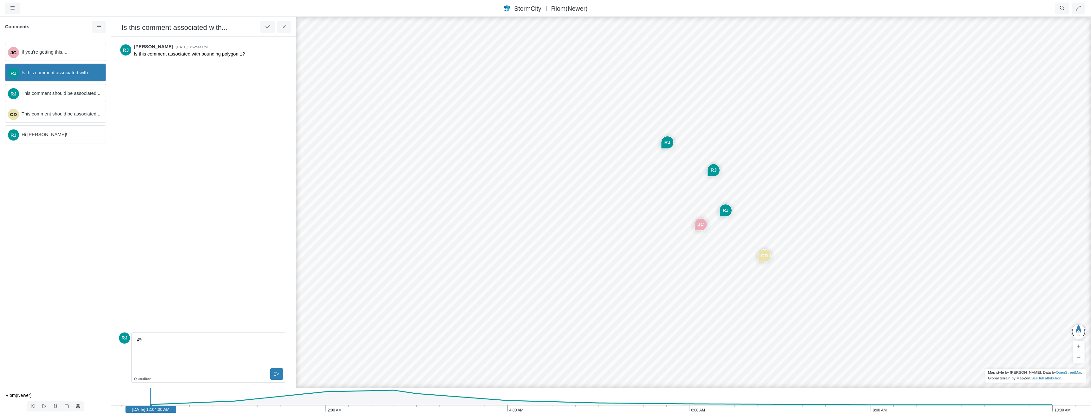
click at [545, 172] on div "RJ" at bounding box center [714, 170] width 12 height 12
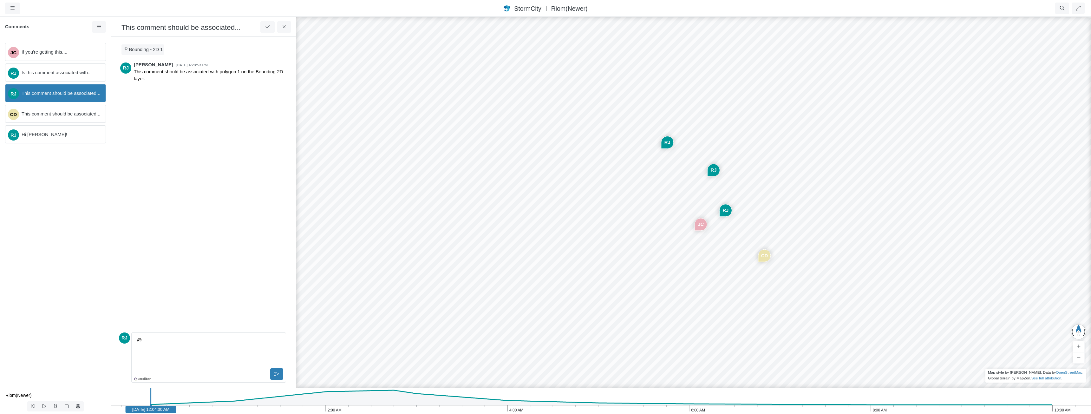
click at [545, 211] on div "RJ" at bounding box center [726, 210] width 12 height 12
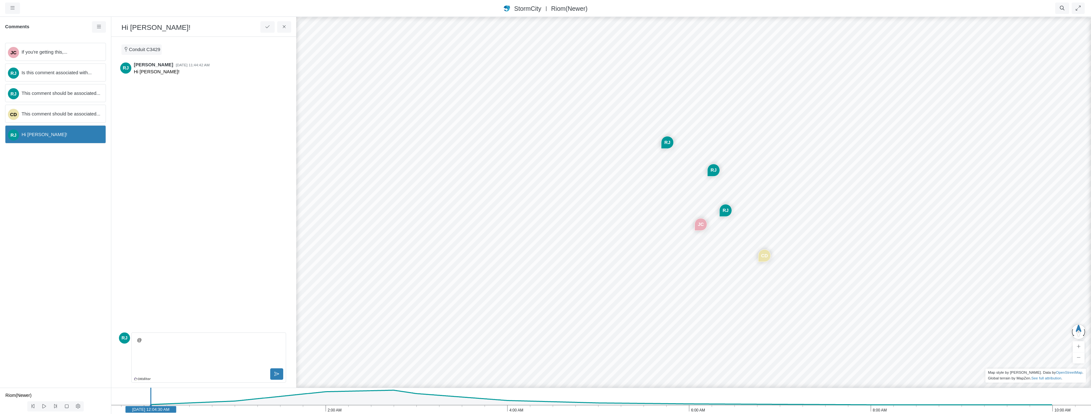
click at [545, 228] on div "JC" at bounding box center [701, 225] width 12 height 12
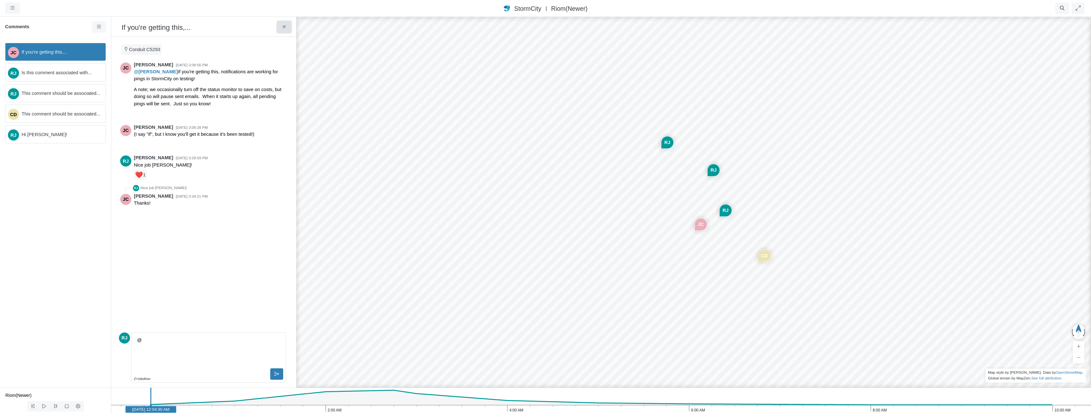
click at [283, 24] on button at bounding box center [284, 26] width 14 height 11
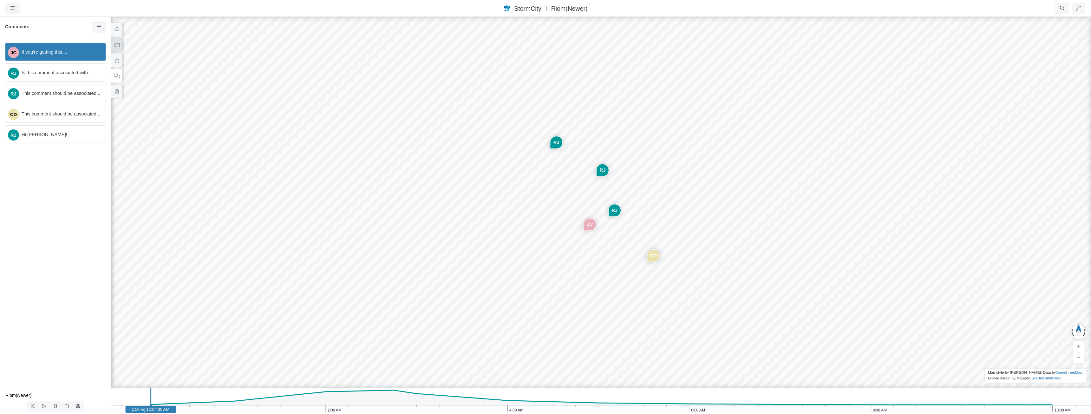
click at [115, 49] on button at bounding box center [116, 45] width 11 height 14
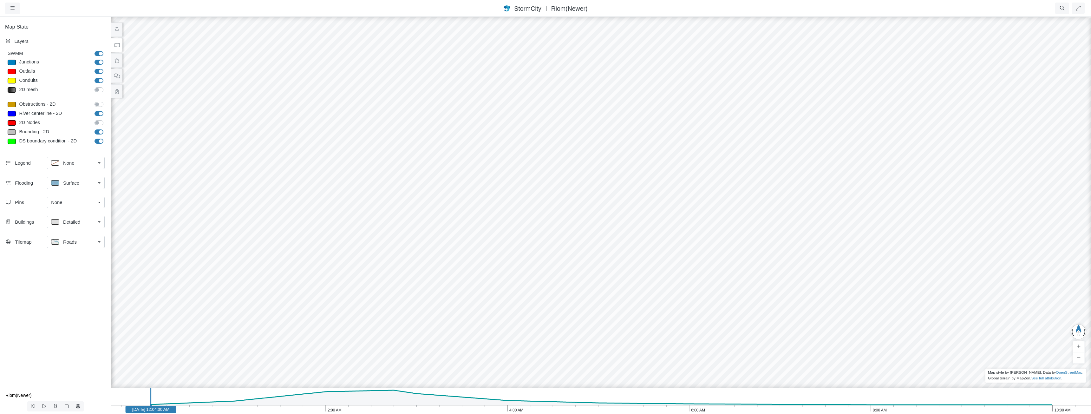
click at [258, 115] on div "JC [GEOGRAPHIC_DATA] [GEOGRAPHIC_DATA] CD [GEOGRAPHIC_DATA]" at bounding box center [601, 215] width 1091 height 398
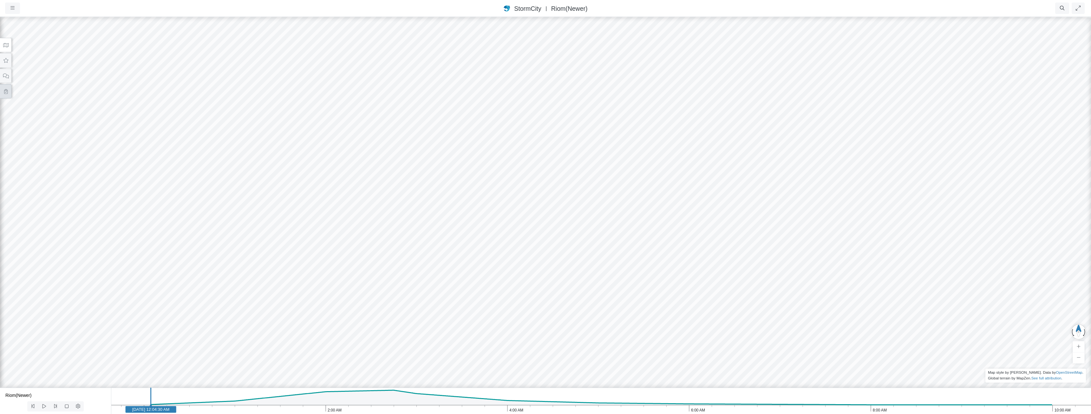
click at [7, 92] on icon at bounding box center [6, 91] width 6 height 5
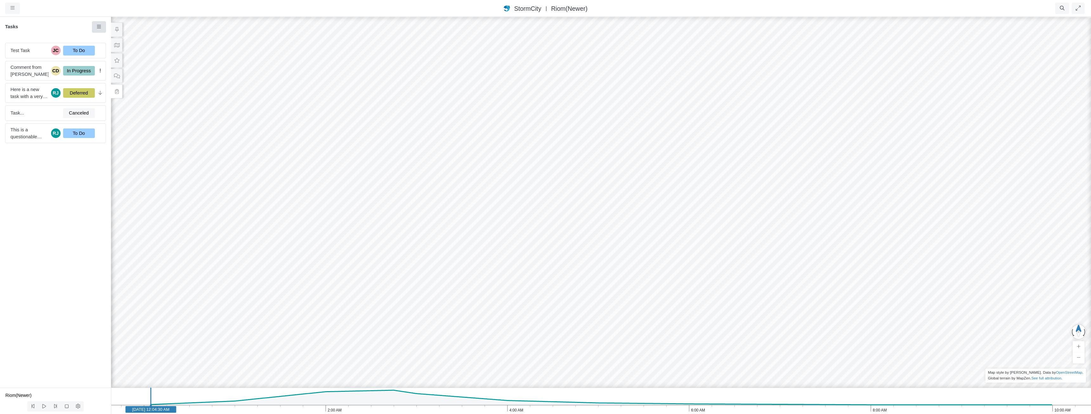
click at [98, 31] on link at bounding box center [99, 26] width 14 height 11
click at [110, 56] on span "Filters" at bounding box center [112, 54] width 13 height 7
click at [99, 30] on link at bounding box center [99, 26] width 14 height 11
click at [57, 214] on div "Test Task JC To Do Comment from [PERSON_NAME] CD In Progress Here is a new task…" at bounding box center [55, 213] width 111 height 350
